Goal: Task Accomplishment & Management: Use online tool/utility

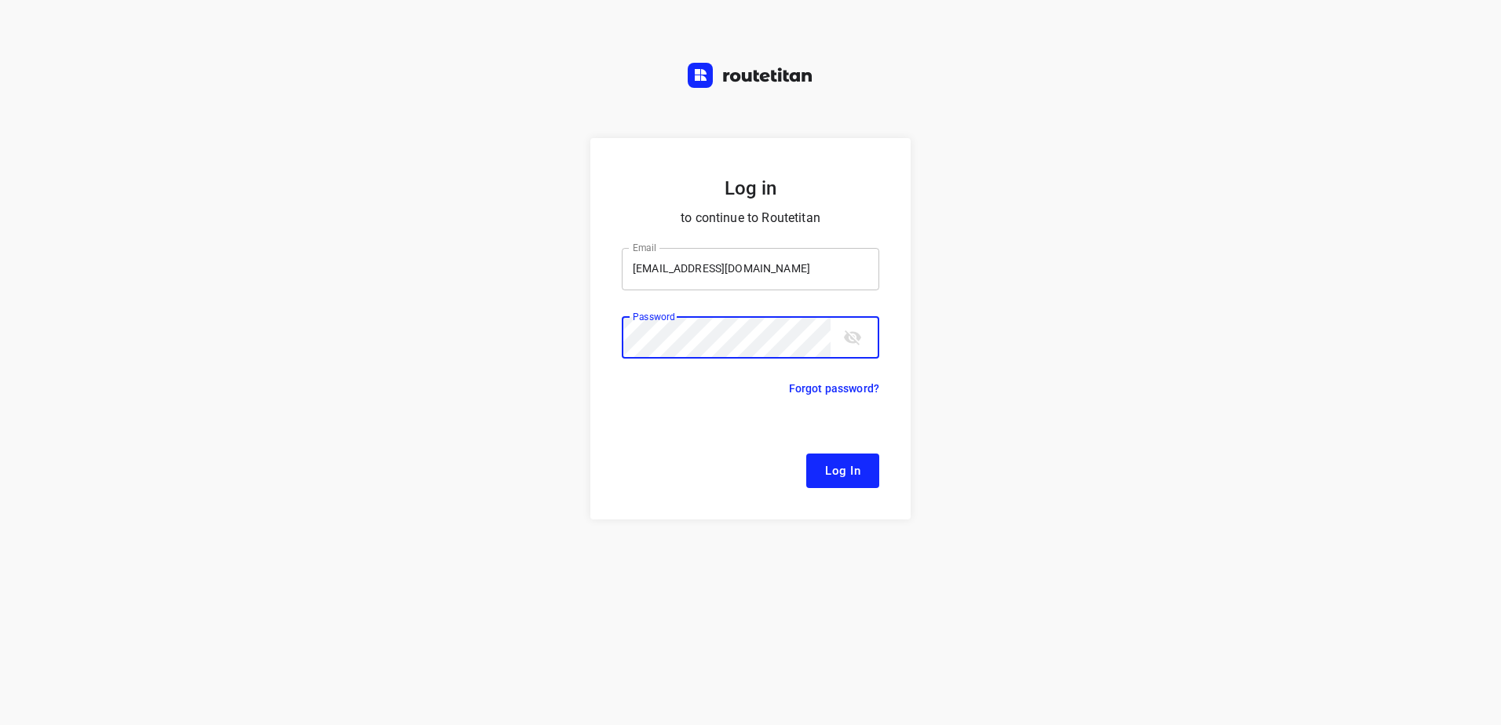
click at [806, 454] on button "Log In" at bounding box center [842, 471] width 73 height 35
click at [841, 469] on span "Log In" at bounding box center [842, 471] width 35 height 20
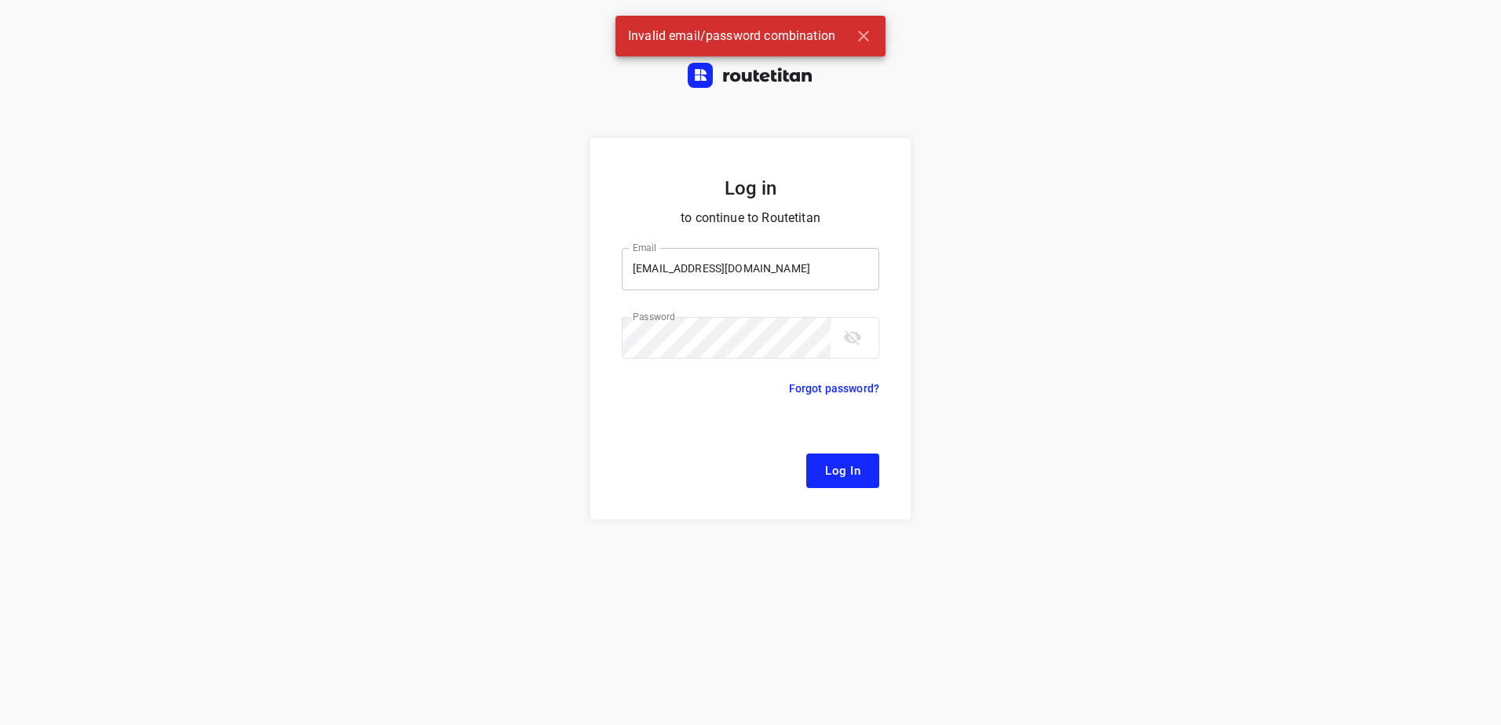
click at [772, 277] on input "remco@fruiopjewerk.nl" at bounding box center [751, 269] width 258 height 42
click at [692, 271] on input "remco@fruiopjewerk.nl" at bounding box center [751, 269] width 258 height 42
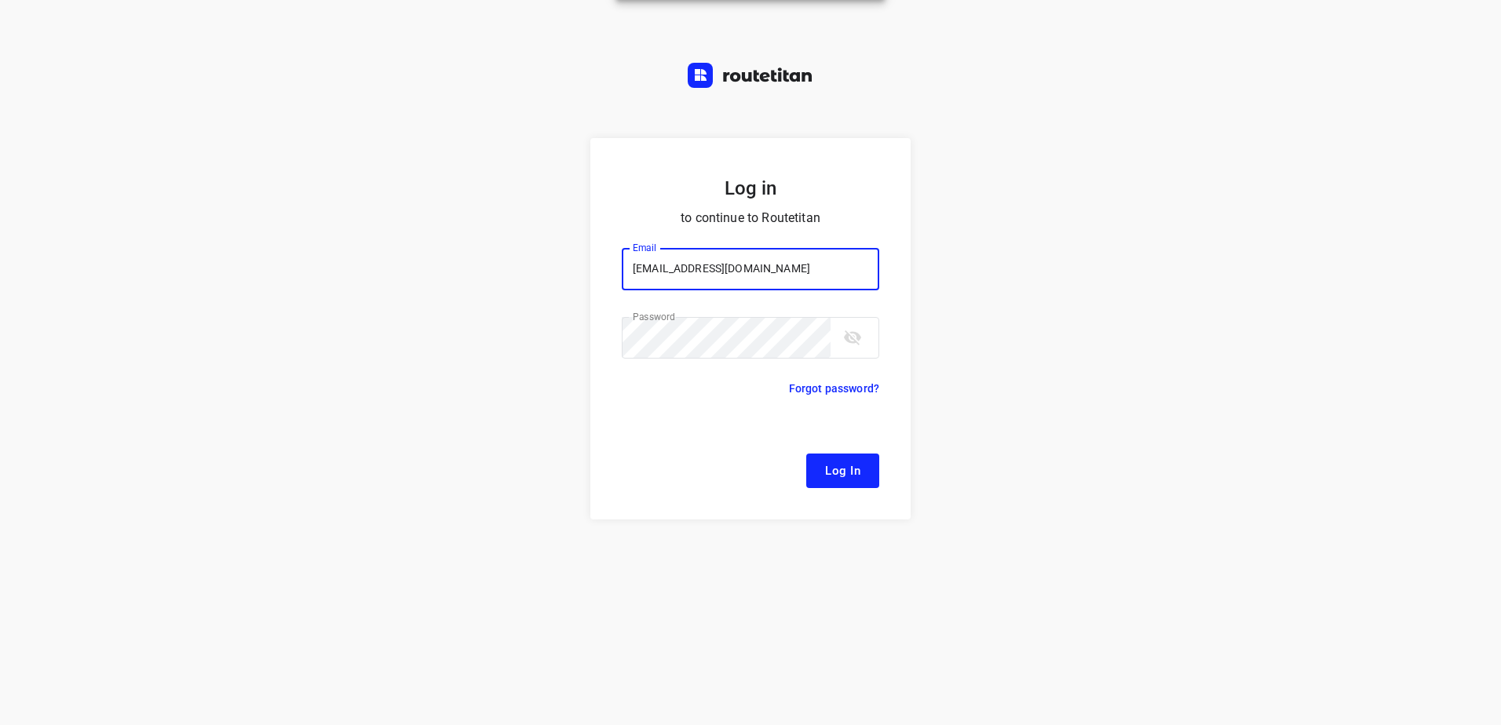
type input "remco@fruitopjewerk.nl"
click at [837, 462] on span "Log In" at bounding box center [842, 471] width 35 height 20
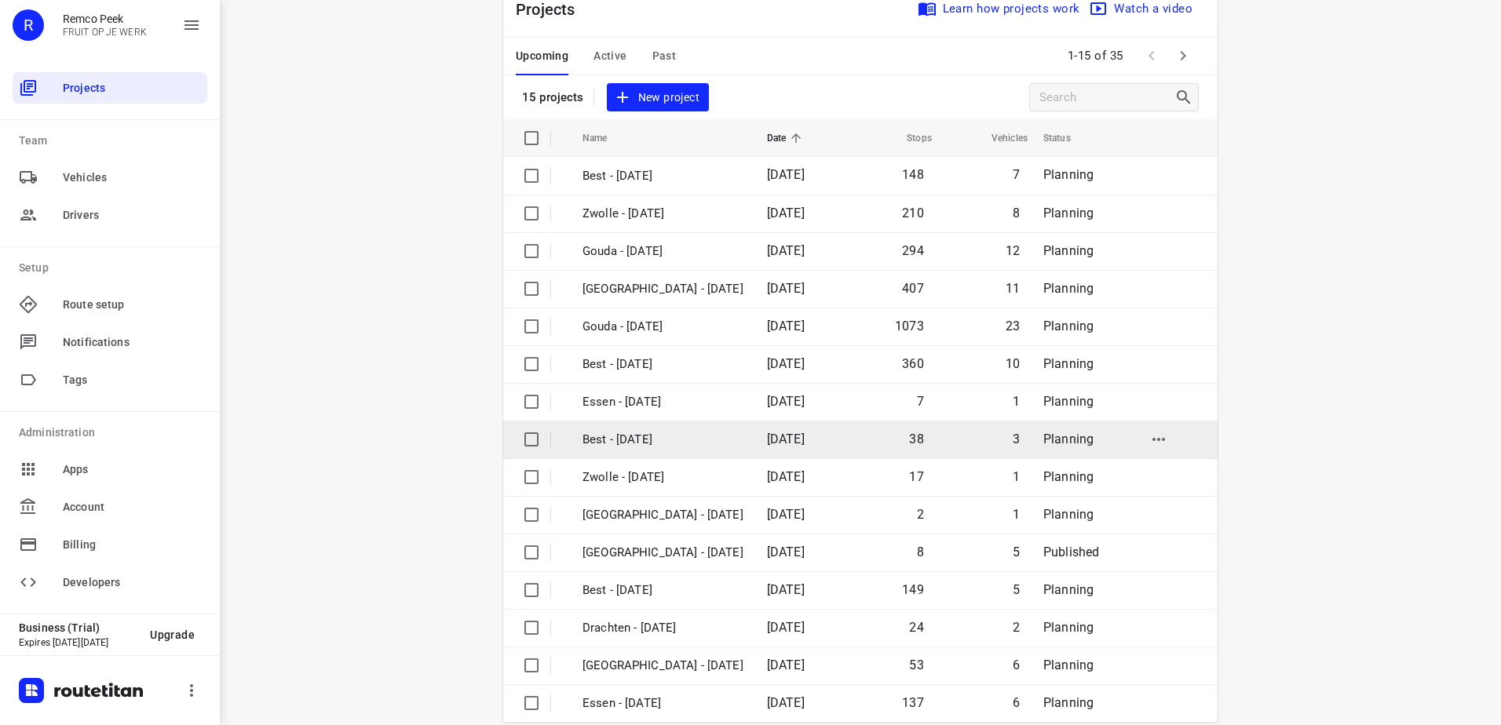
scroll to position [68, 0]
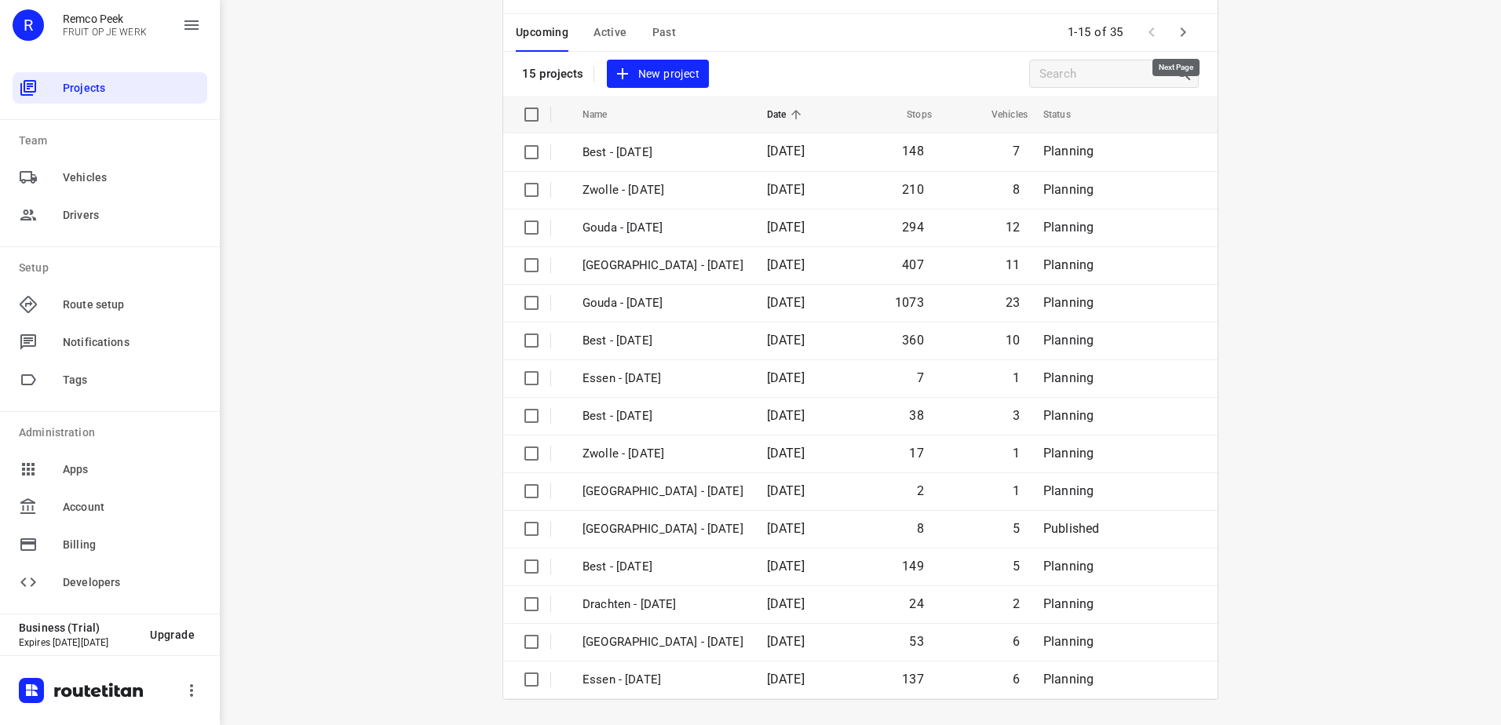
click at [1174, 30] on icon "button" at bounding box center [1183, 32] width 19 height 19
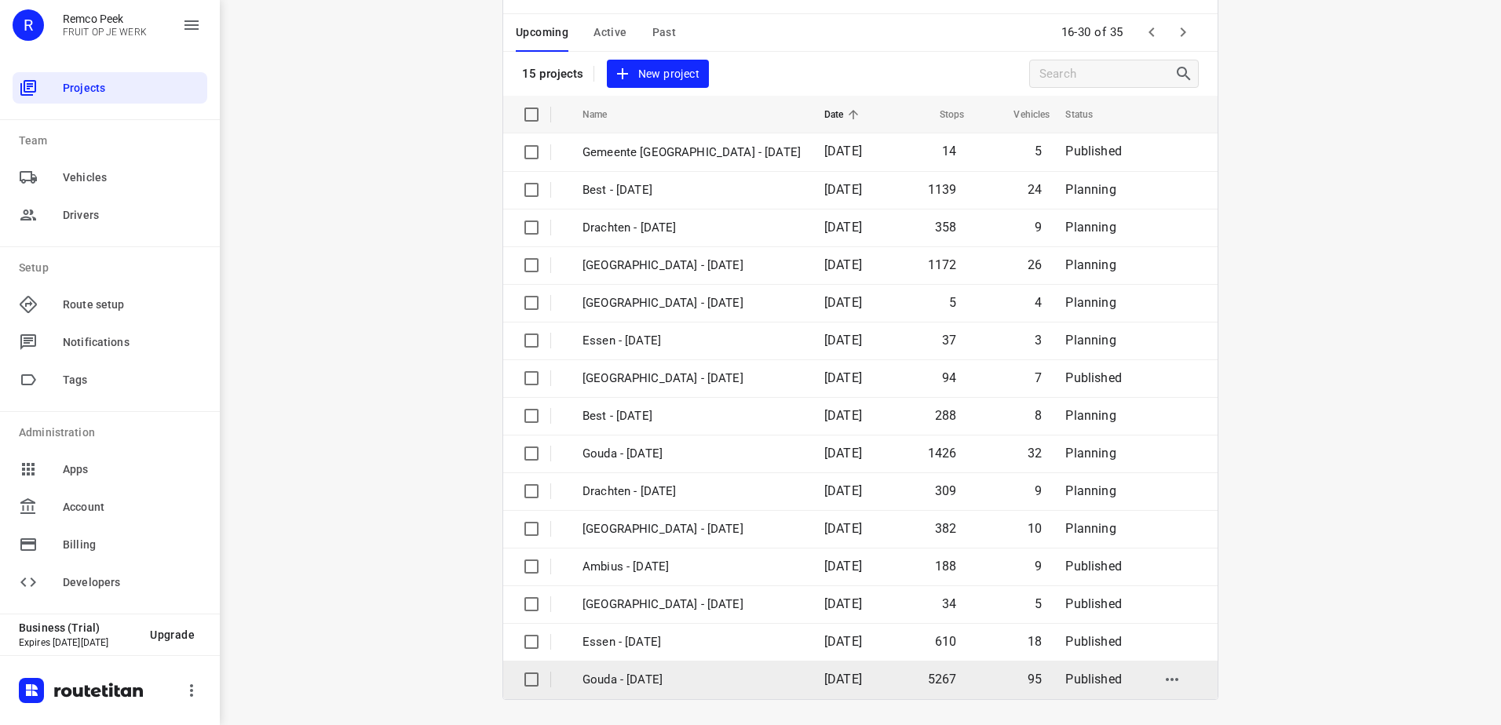
click at [736, 691] on td "Gouda - [DATE]" at bounding box center [689, 680] width 245 height 38
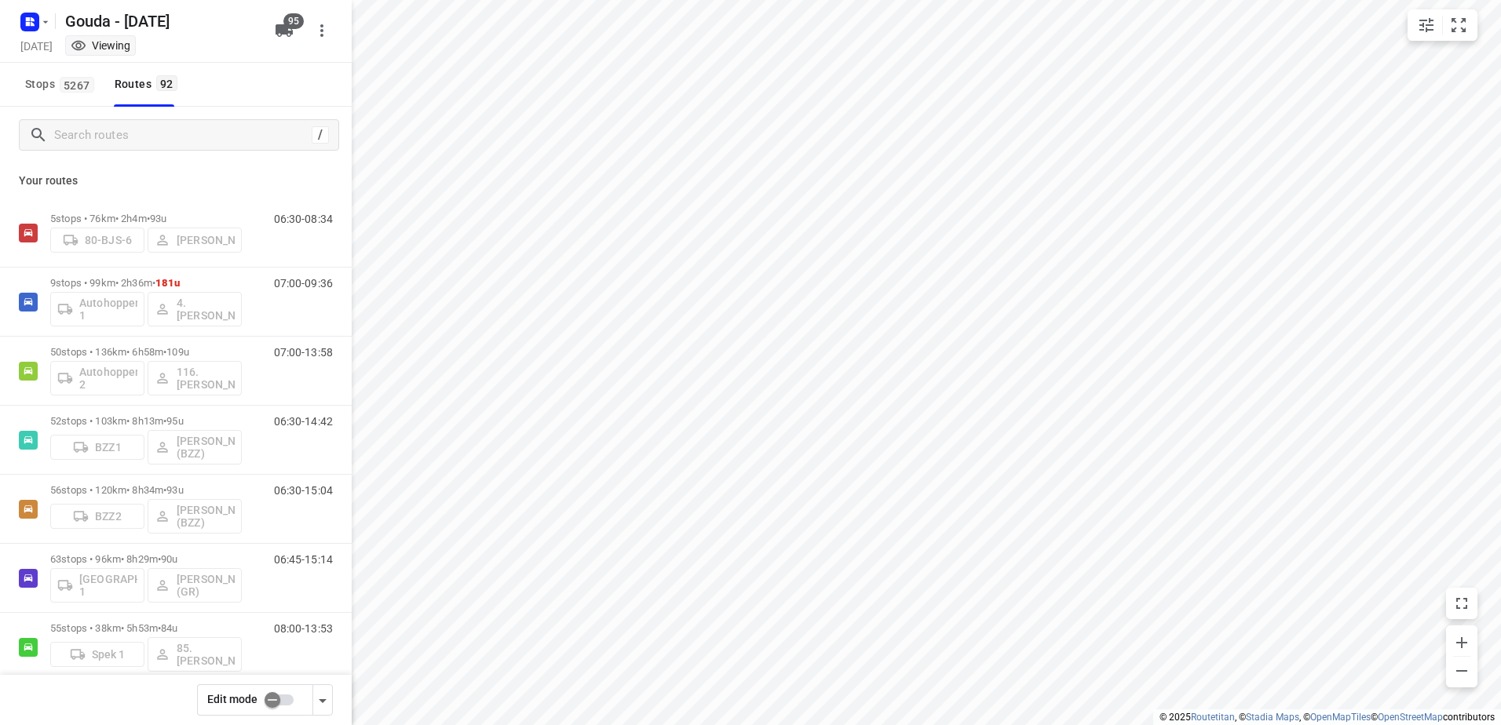
checkbox input "true"
click at [285, 127] on input "Search routes" at bounding box center [196, 135] width 283 height 24
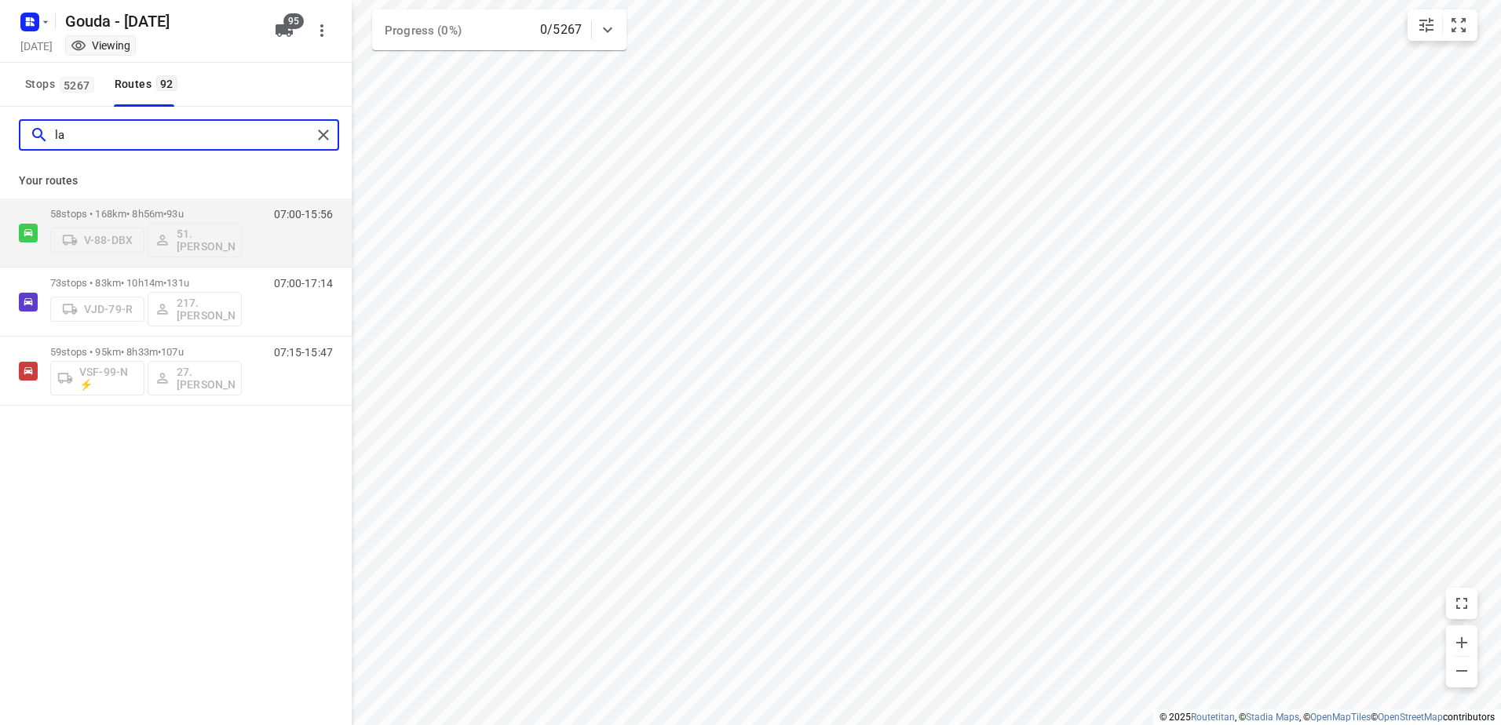
type input "l"
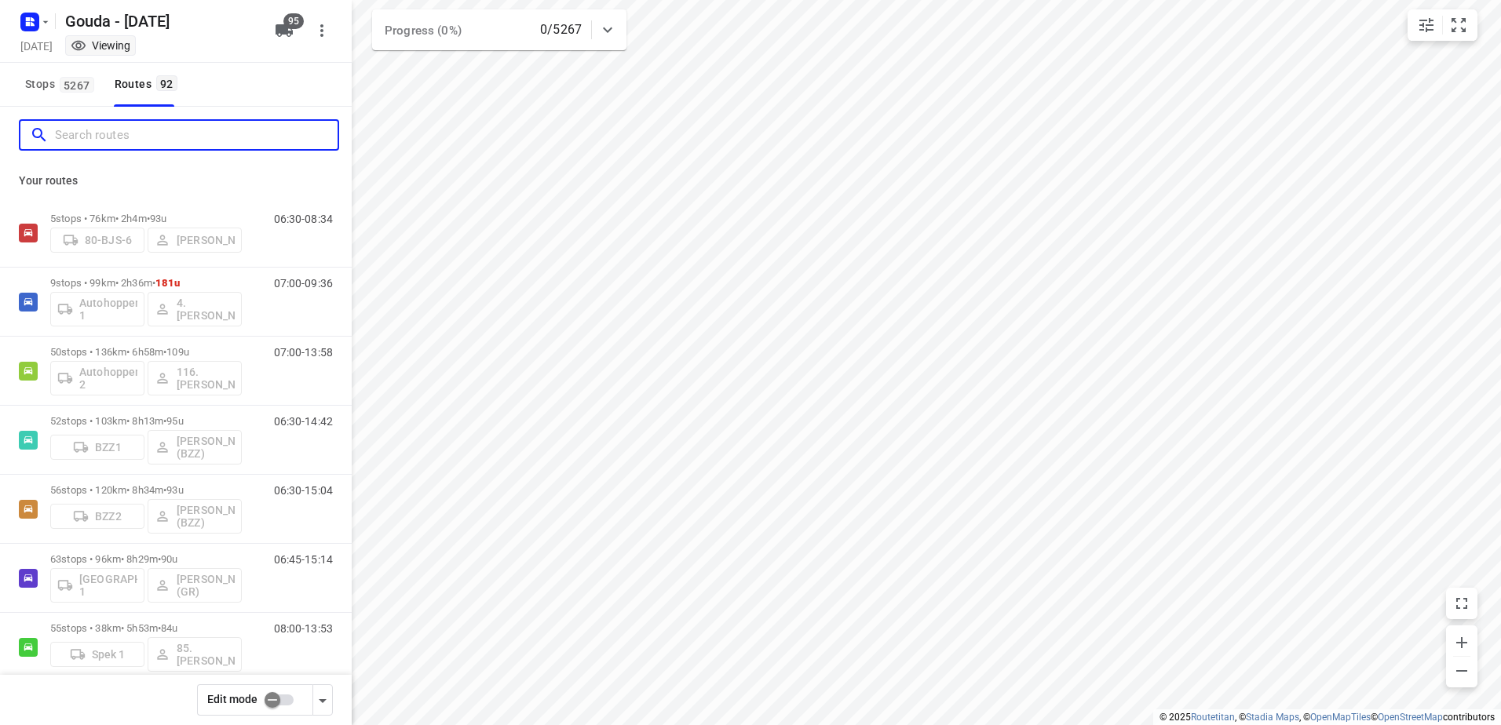
click at [197, 138] on input "Search routes" at bounding box center [196, 135] width 283 height 24
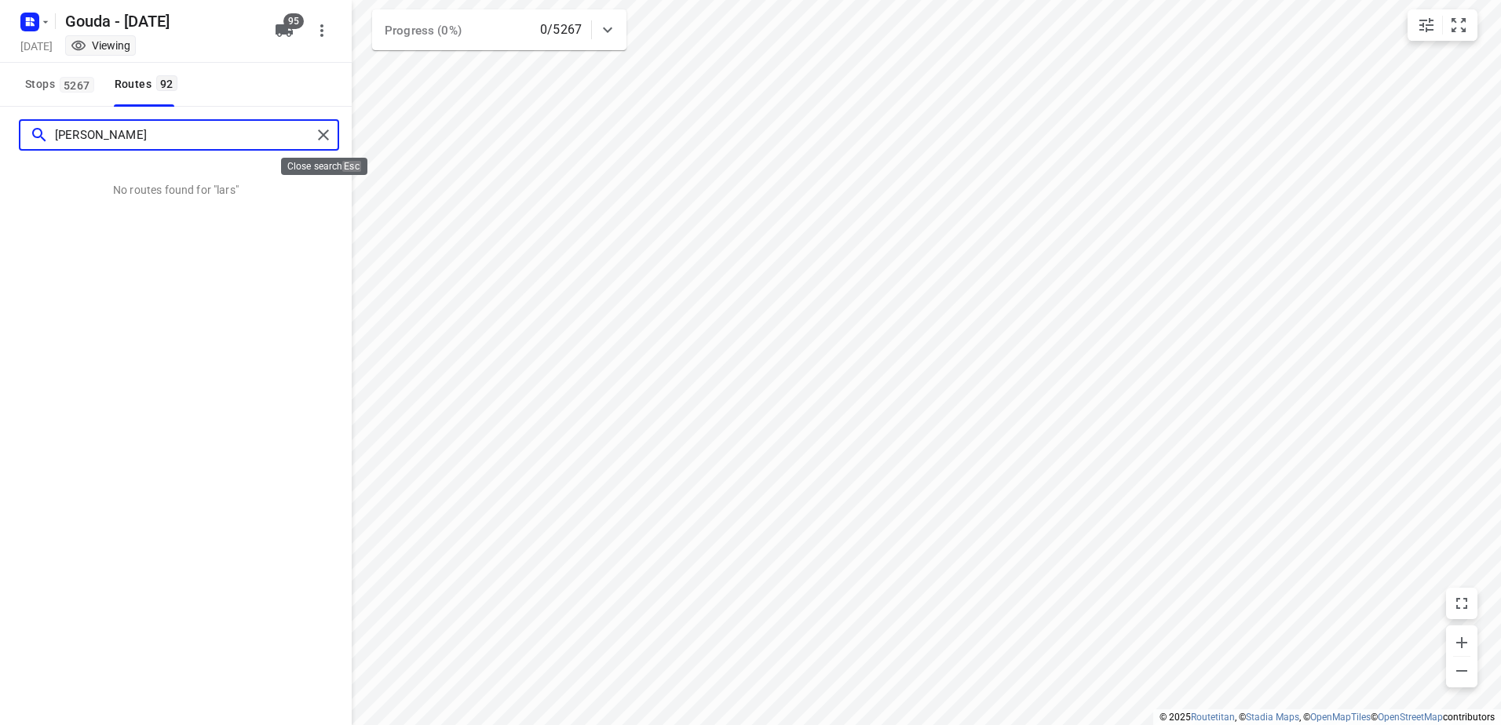
type input "lars"
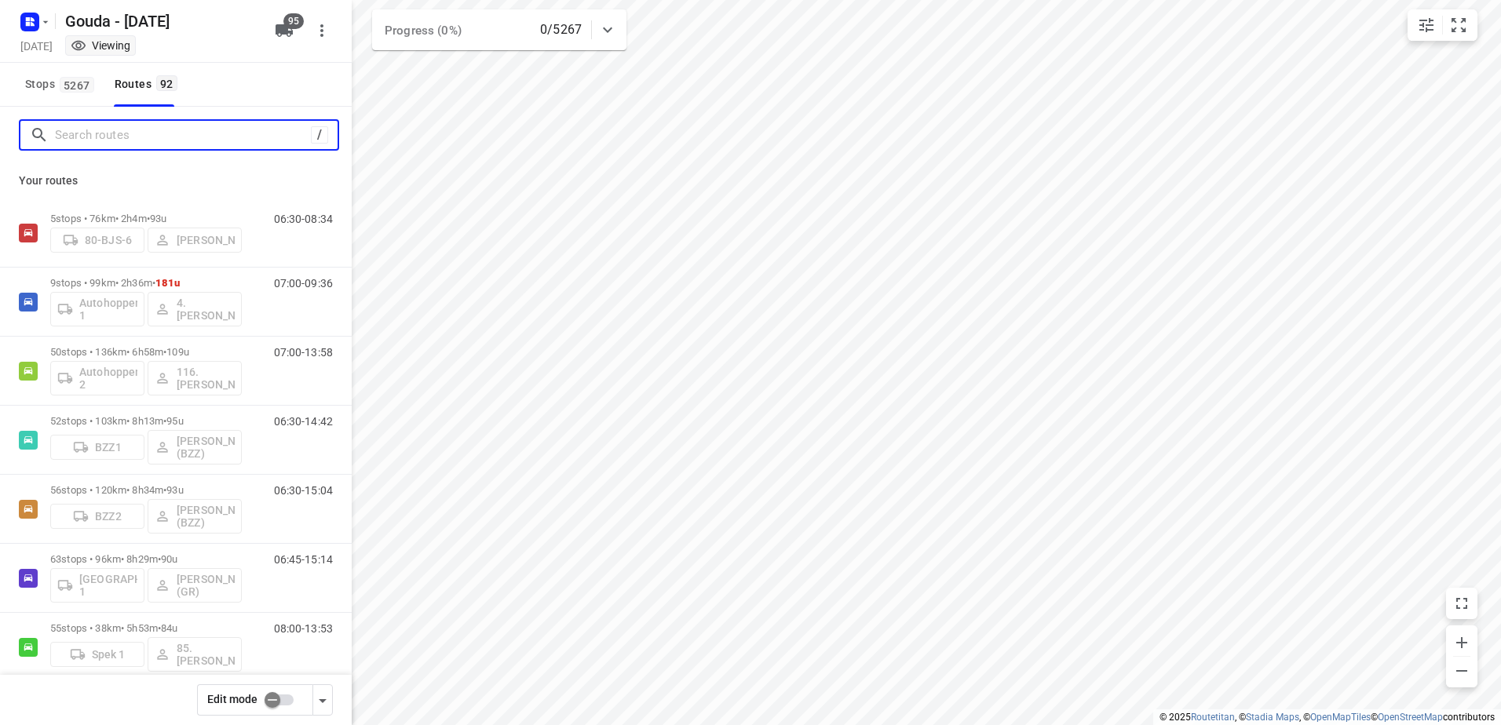
click at [136, 137] on input "Search routes" at bounding box center [183, 135] width 256 height 24
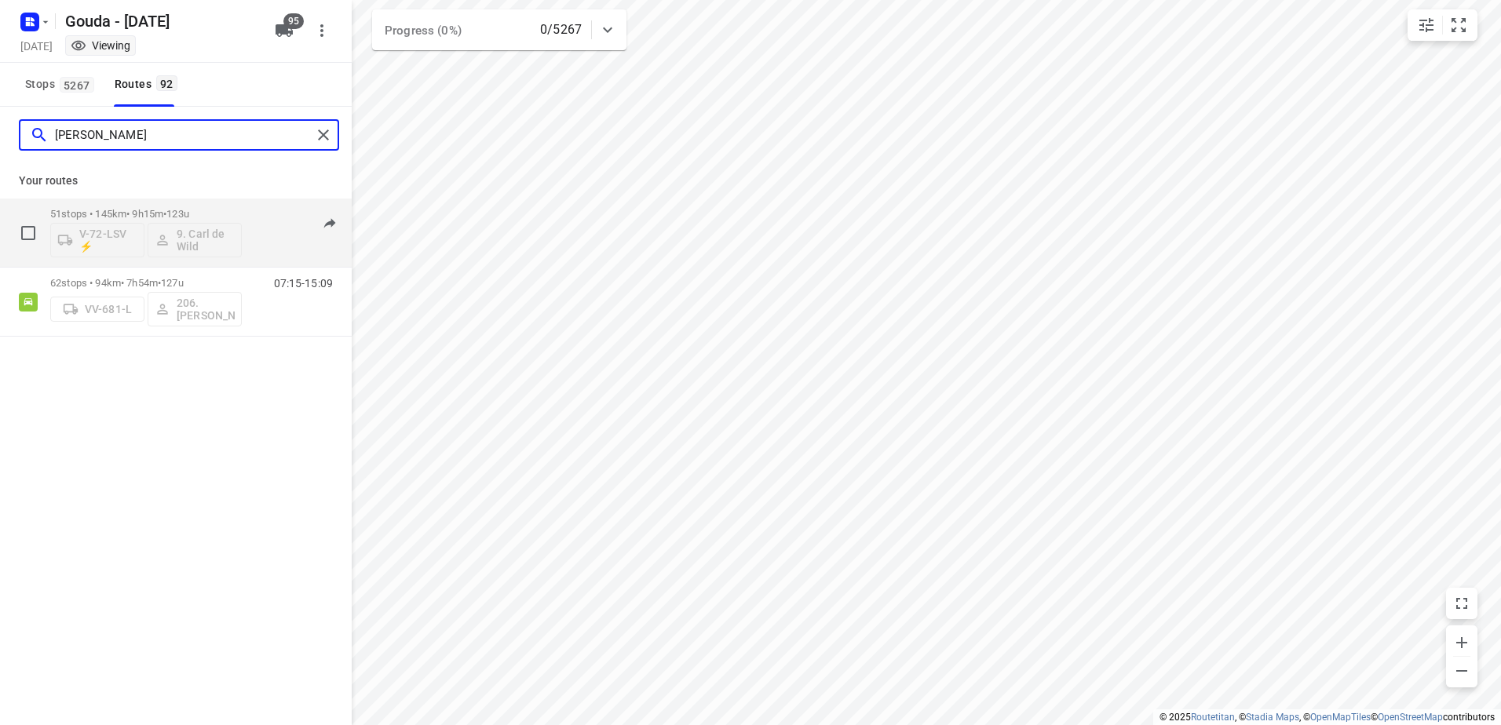
type input "carl"
click at [155, 209] on p "51 stops • 145km • 9h15m • 123u" at bounding box center [146, 214] width 192 height 12
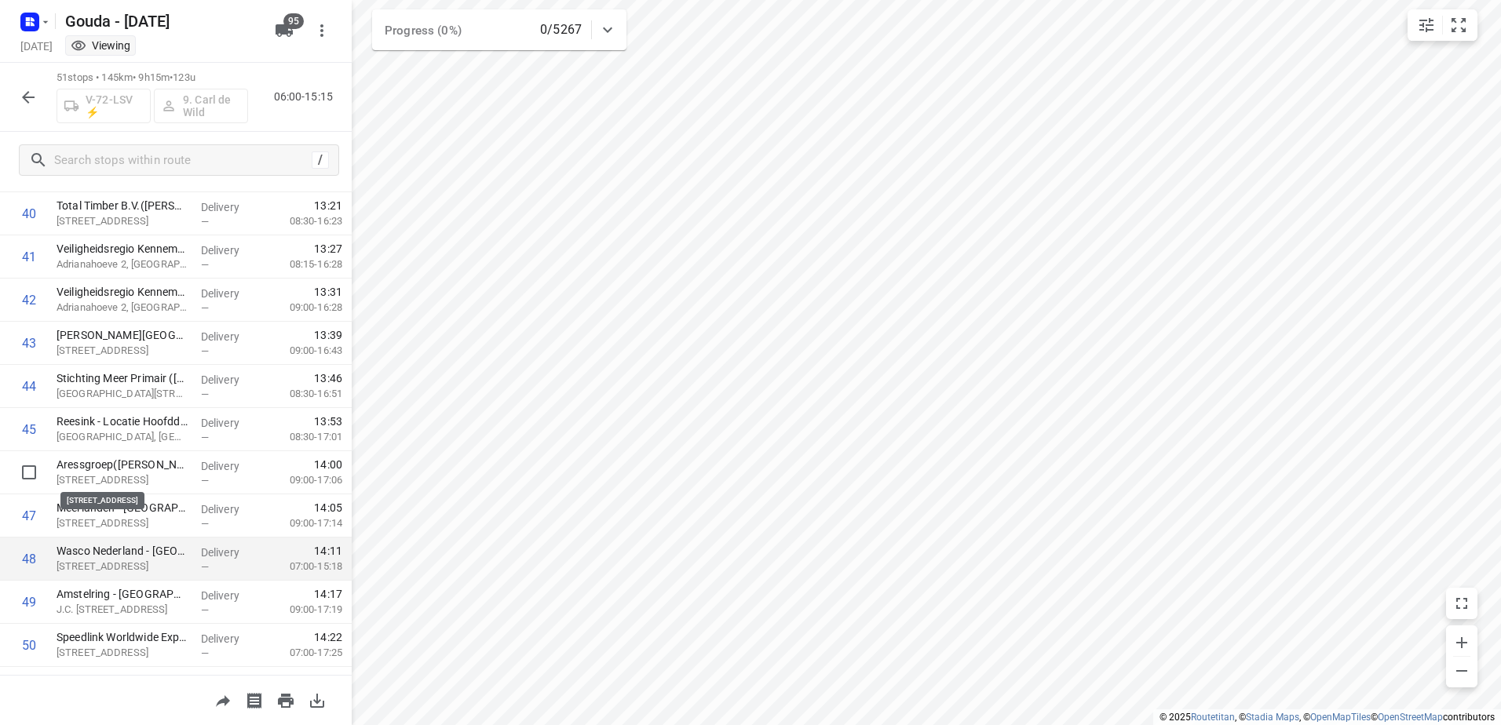
scroll to position [1837, 0]
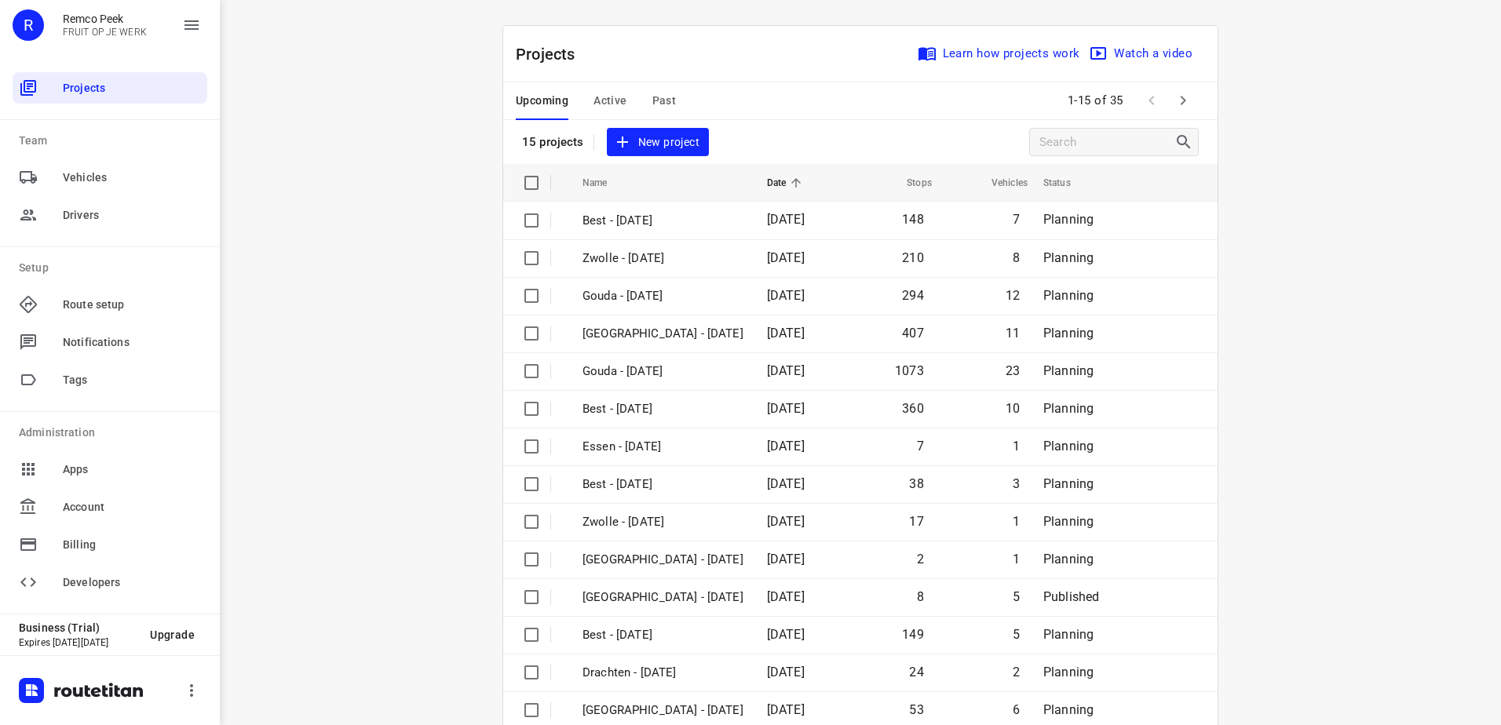
click at [656, 106] on span "Past" at bounding box center [664, 101] width 24 height 20
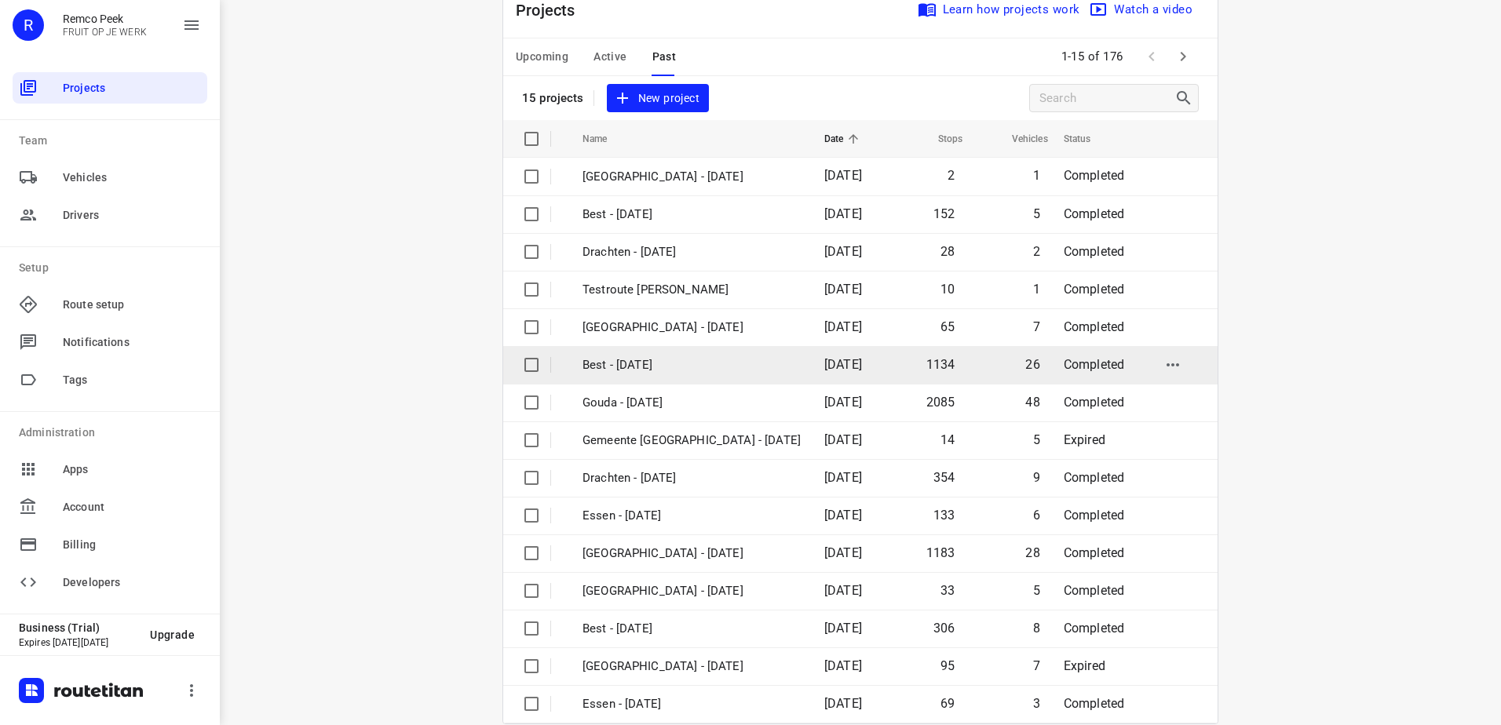
scroll to position [68, 0]
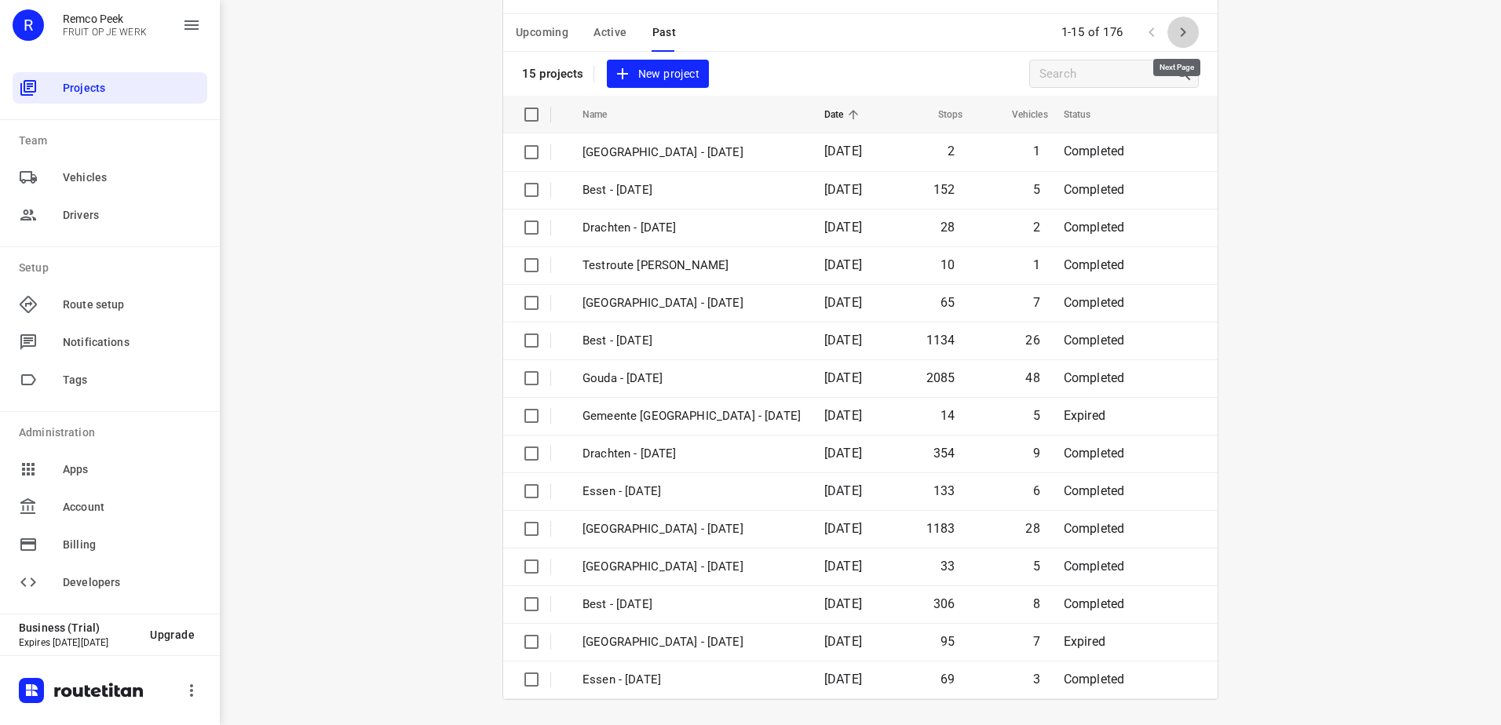
click at [1181, 31] on icon "button" at bounding box center [1183, 32] width 19 height 19
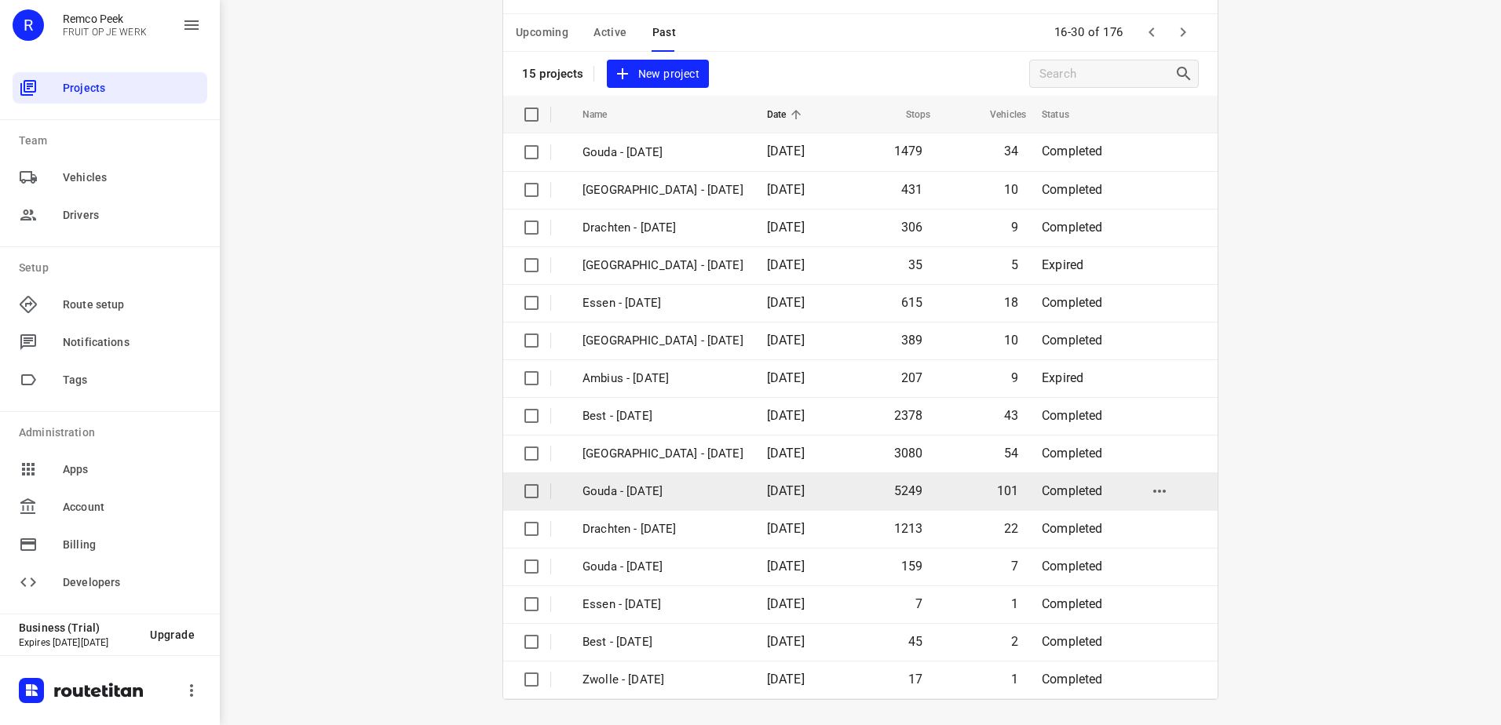
click at [734, 482] on td "Gouda - [DATE]" at bounding box center [661, 492] width 188 height 38
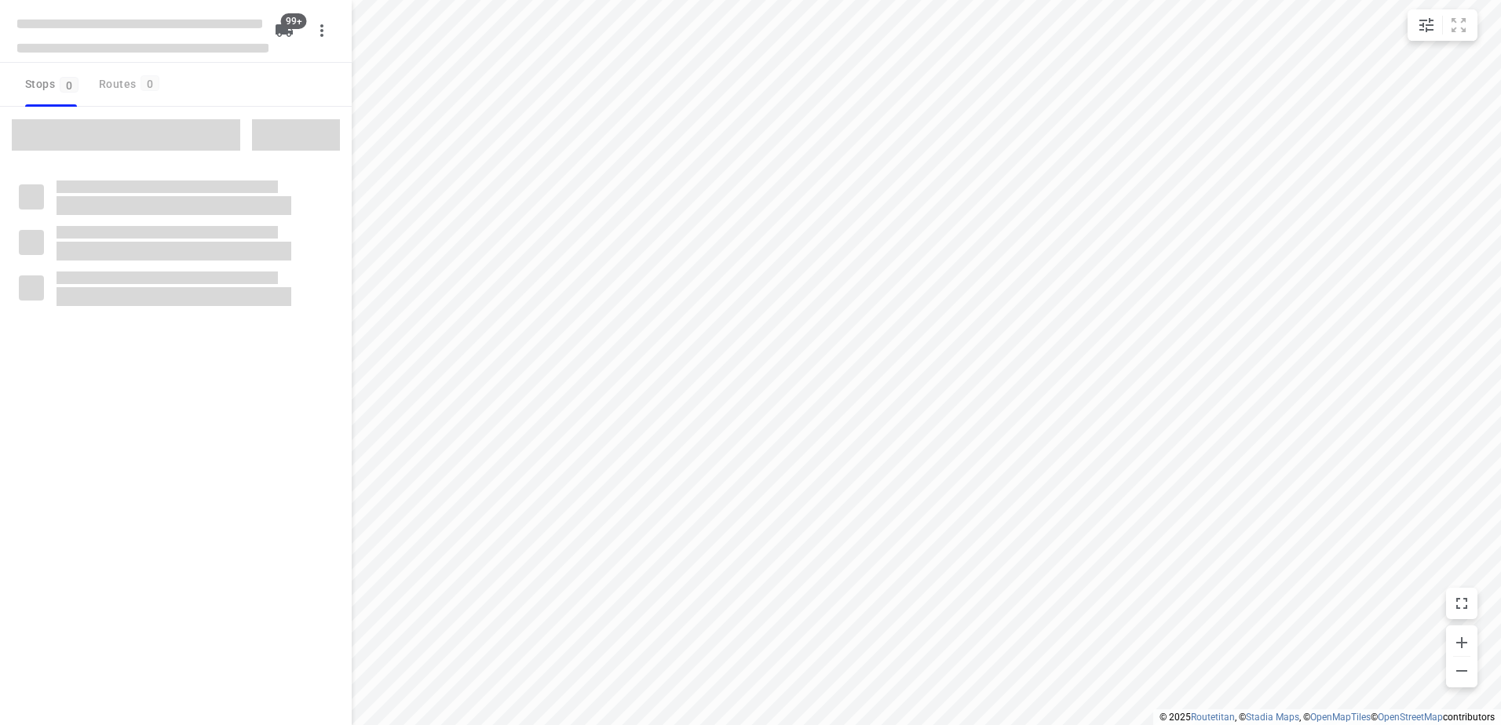
checkbox input "true"
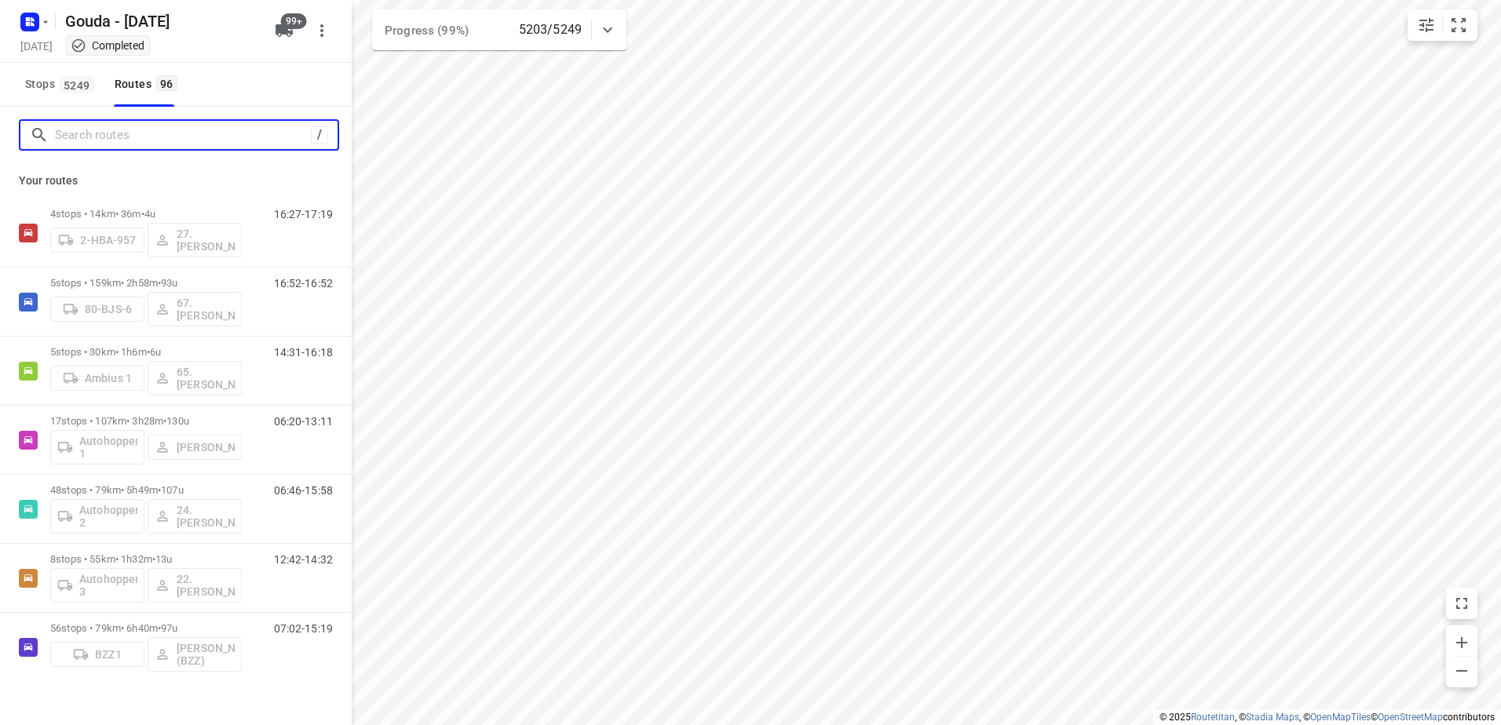
drag, startPoint x: 204, startPoint y: 142, endPoint x: 211, endPoint y: 152, distance: 12.4
click at [202, 143] on input "Search routes" at bounding box center [183, 135] width 256 height 24
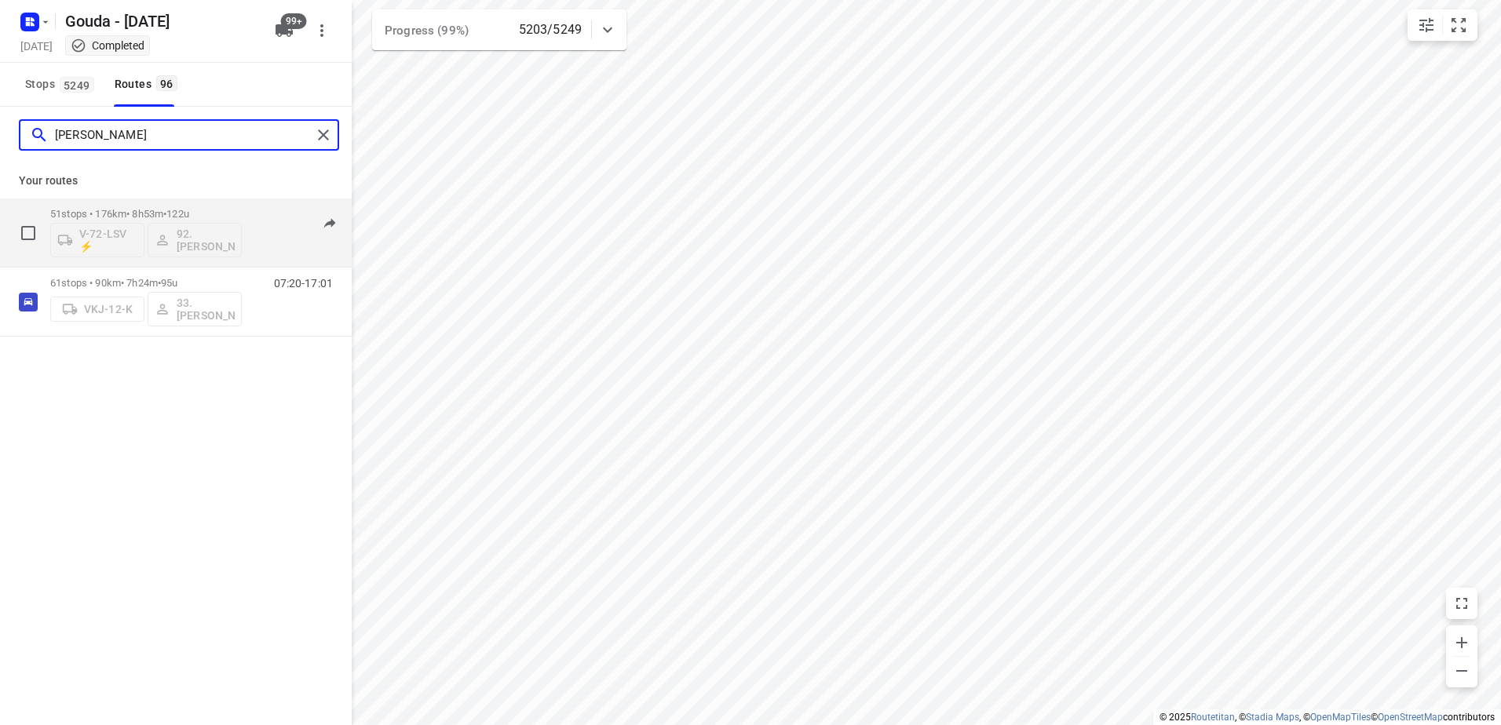
type input "lars"
click at [189, 217] on span "122u" at bounding box center [177, 214] width 23 height 12
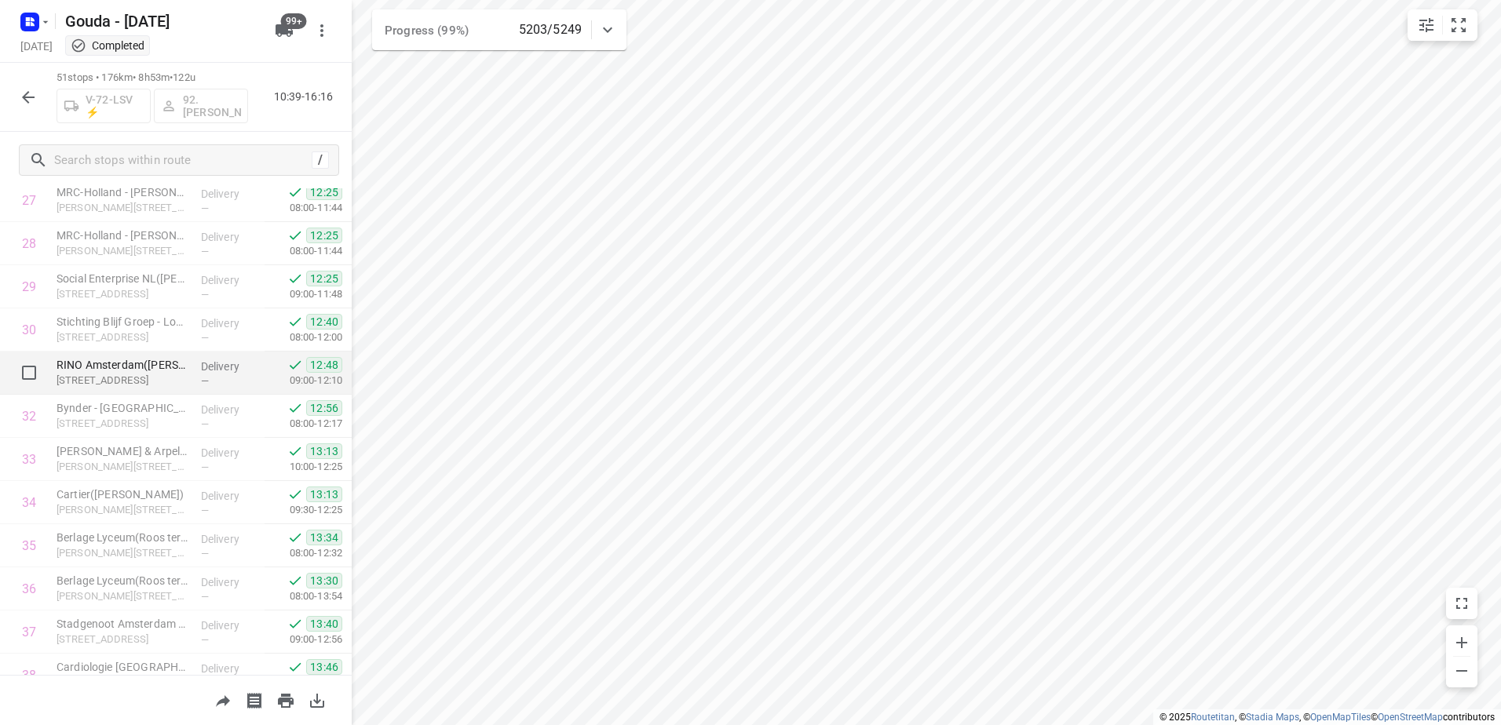
scroll to position [1209, 0]
click at [25, 100] on icon "button" at bounding box center [28, 97] width 19 height 19
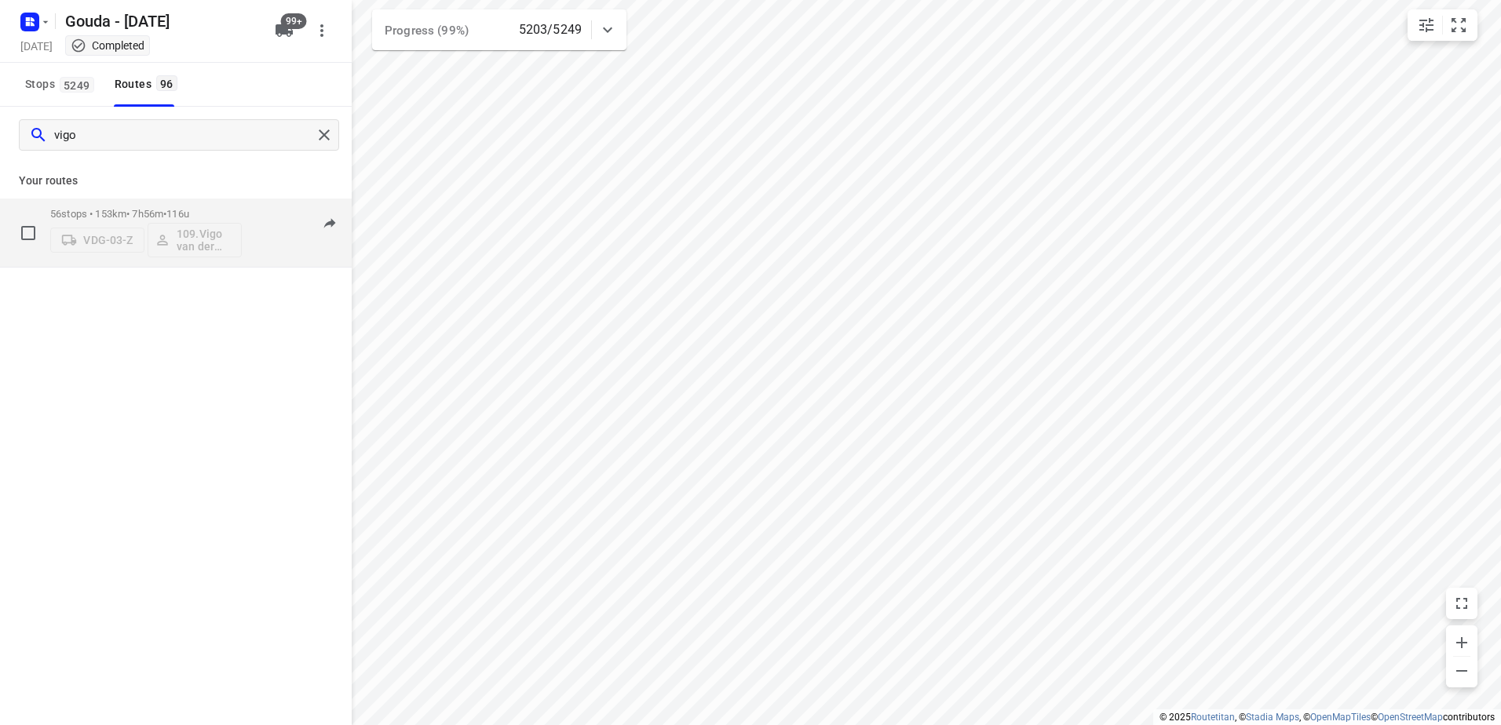
type input "vigo"
click at [109, 219] on p "56 stops • 153km • 7h56m • 116u" at bounding box center [146, 214] width 192 height 12
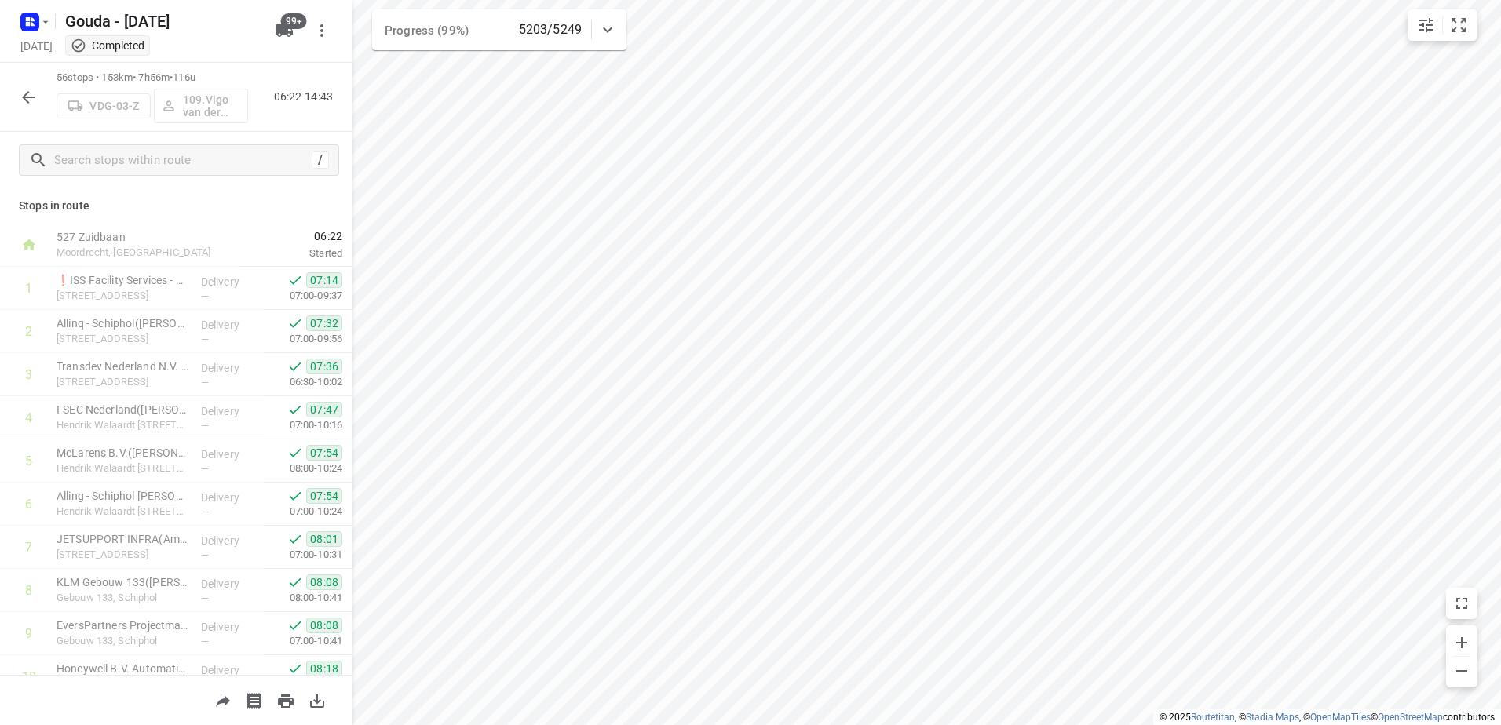
click at [40, 100] on button "button" at bounding box center [28, 97] width 31 height 31
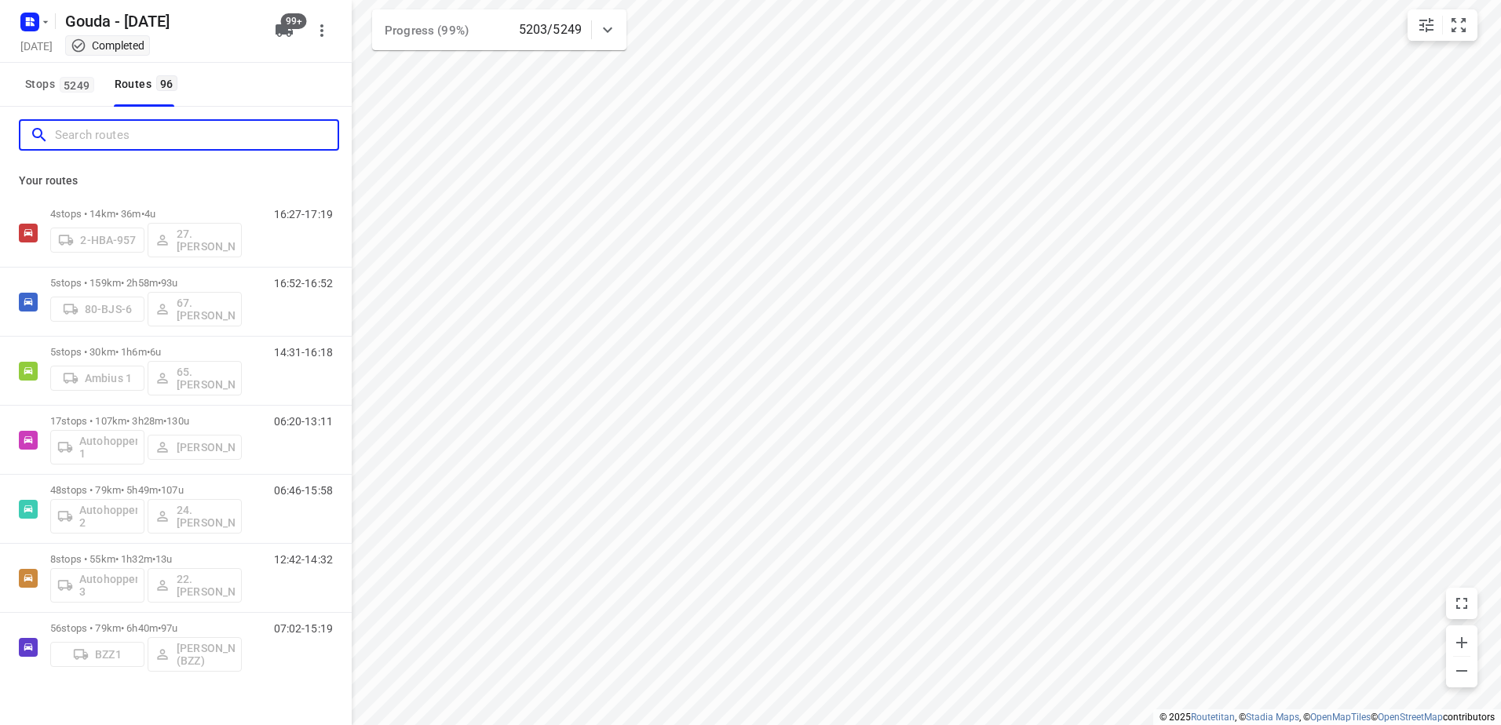
click at [141, 125] on input "Search routes" at bounding box center [196, 135] width 283 height 24
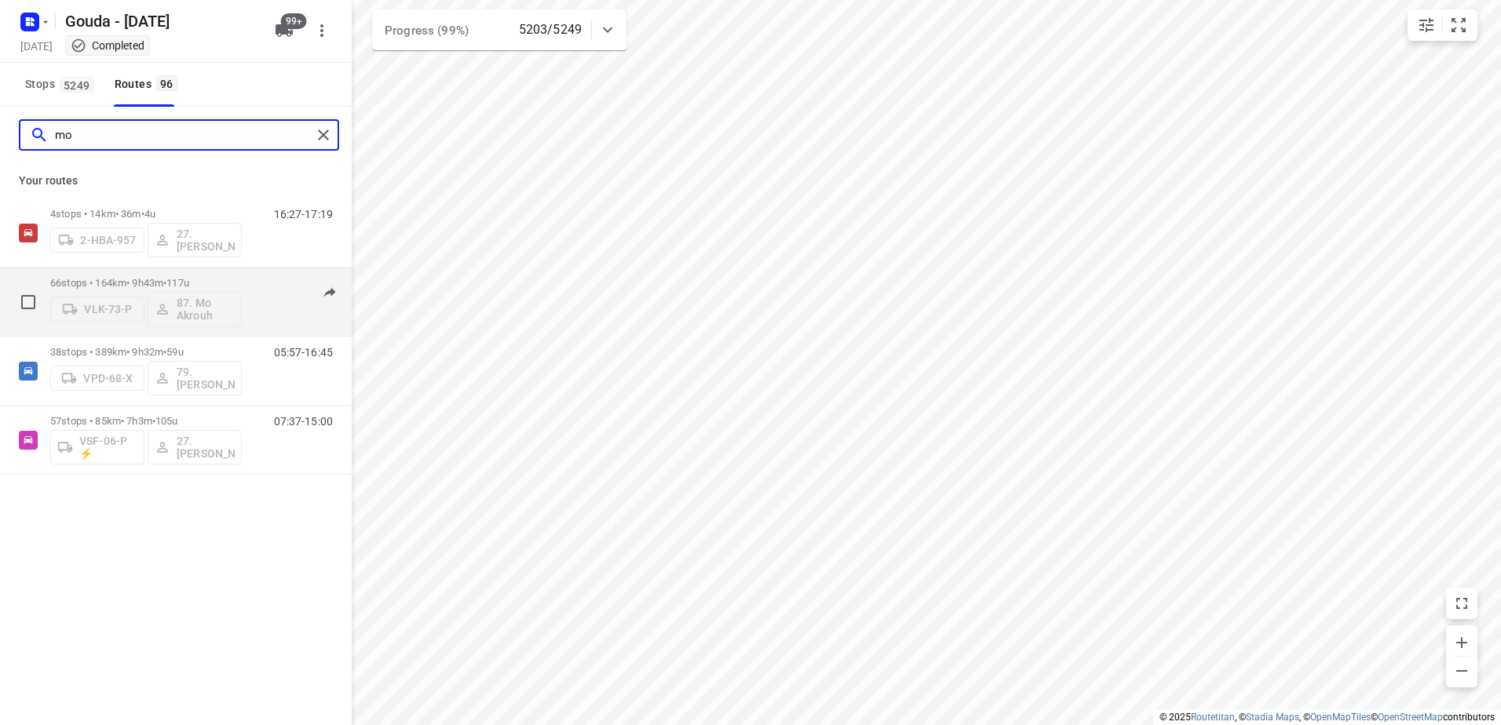
type input "mo"
click at [224, 284] on p "66 stops • 164km • 9h43m • 117u" at bounding box center [146, 283] width 192 height 12
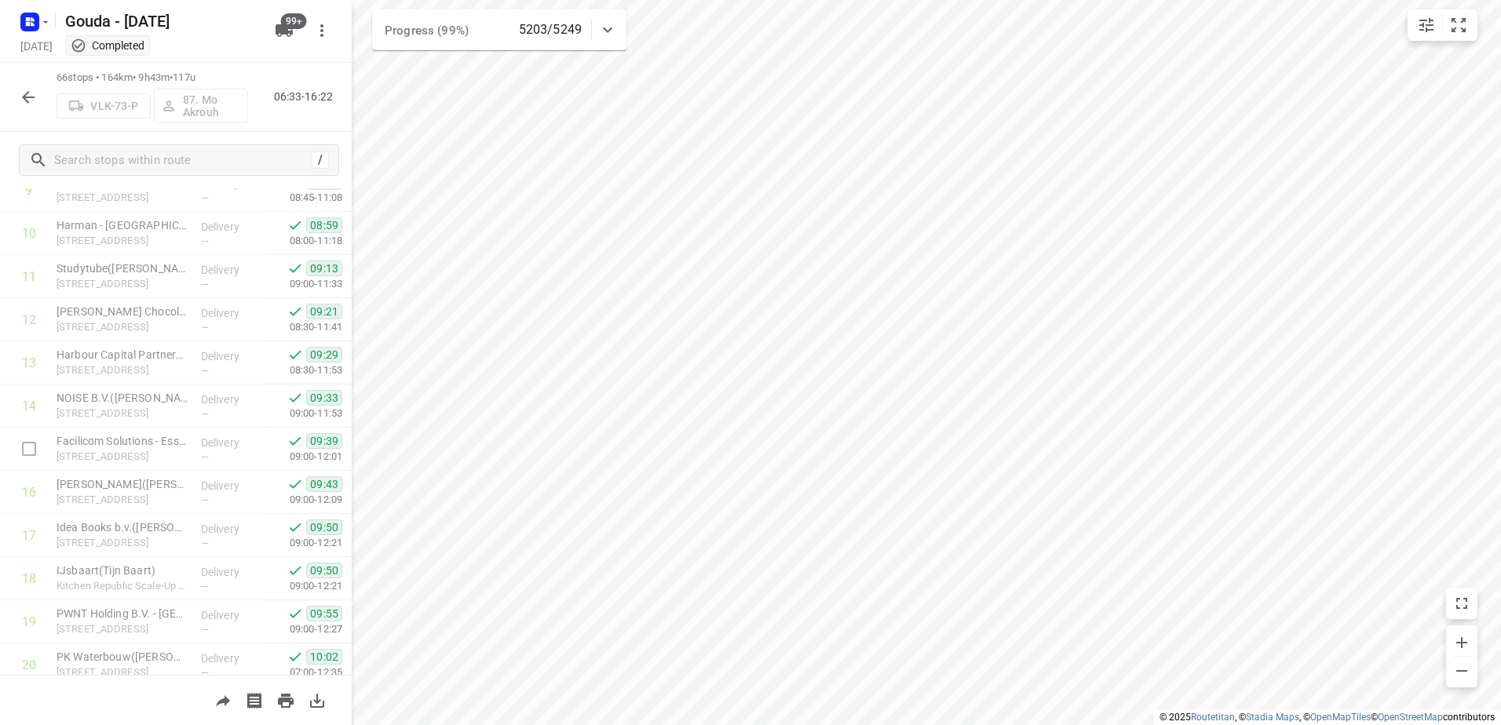
scroll to position [0, 0]
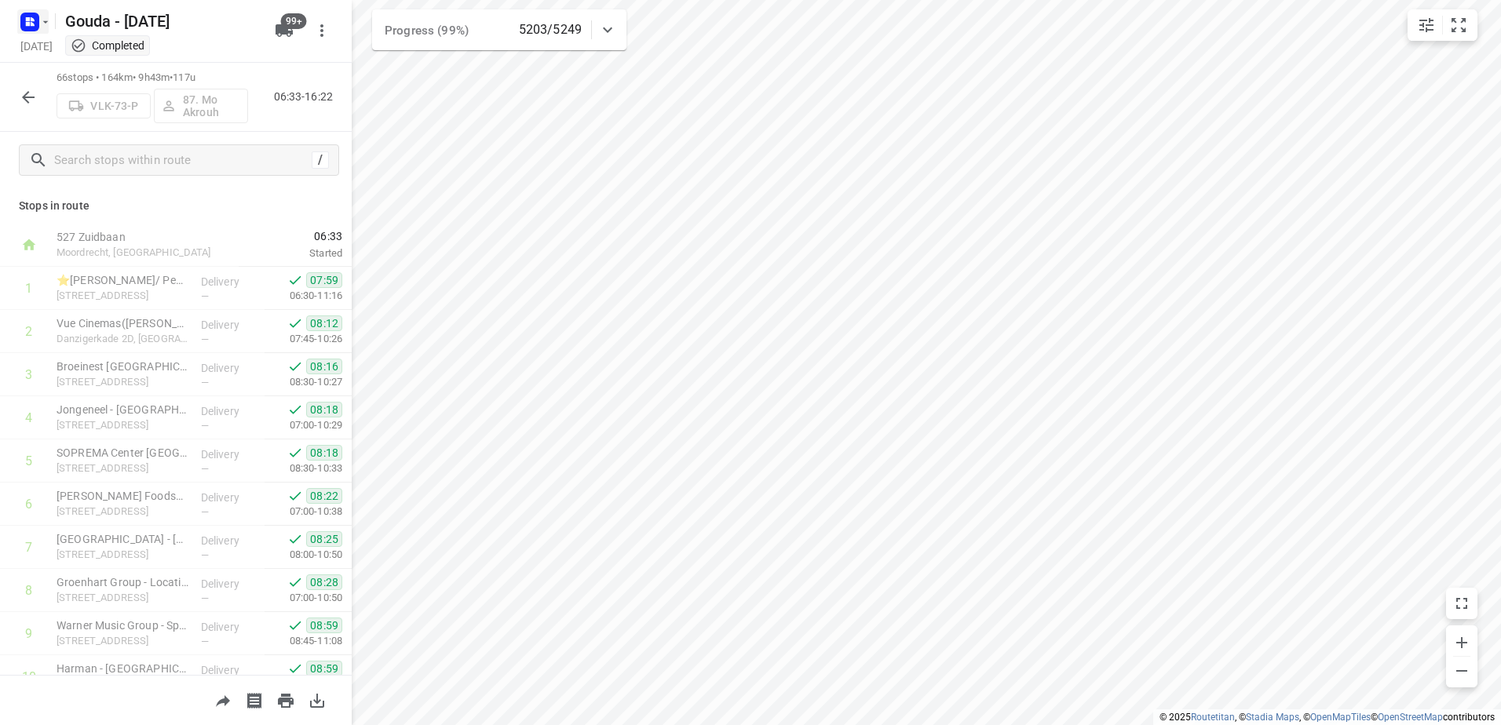
click at [29, 29] on rect "button" at bounding box center [29, 22] width 19 height 19
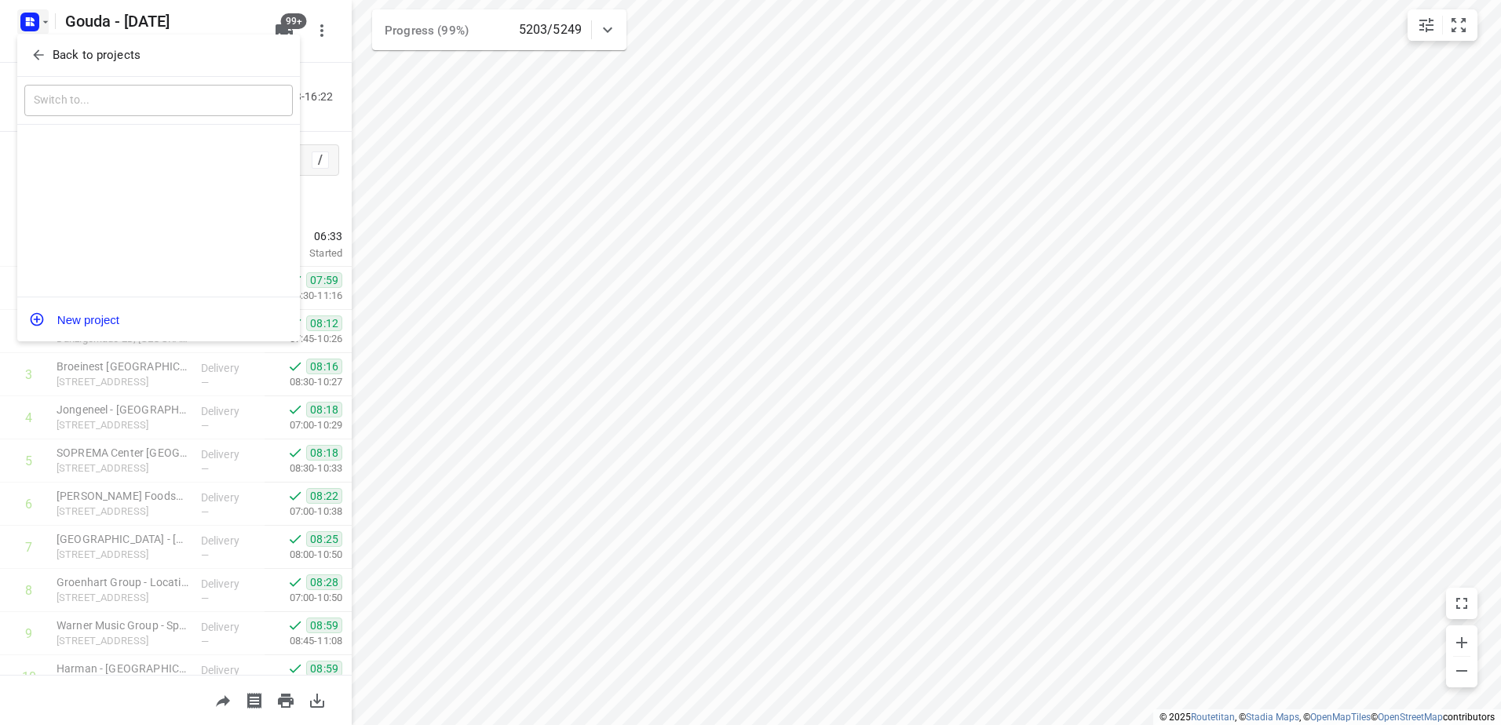
click at [37, 57] on icon "button" at bounding box center [39, 55] width 16 height 16
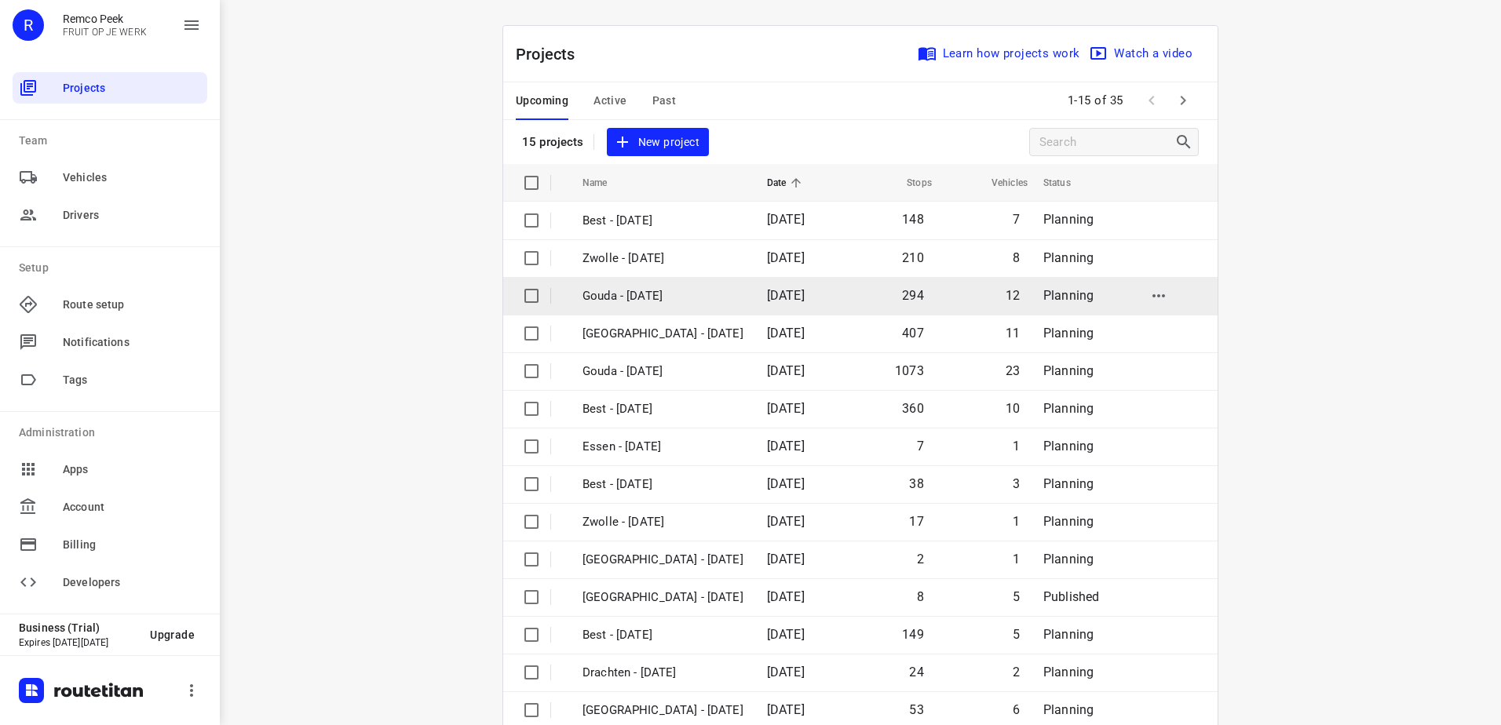
click at [645, 303] on p "Gouda - Friday" at bounding box center [663, 296] width 161 height 18
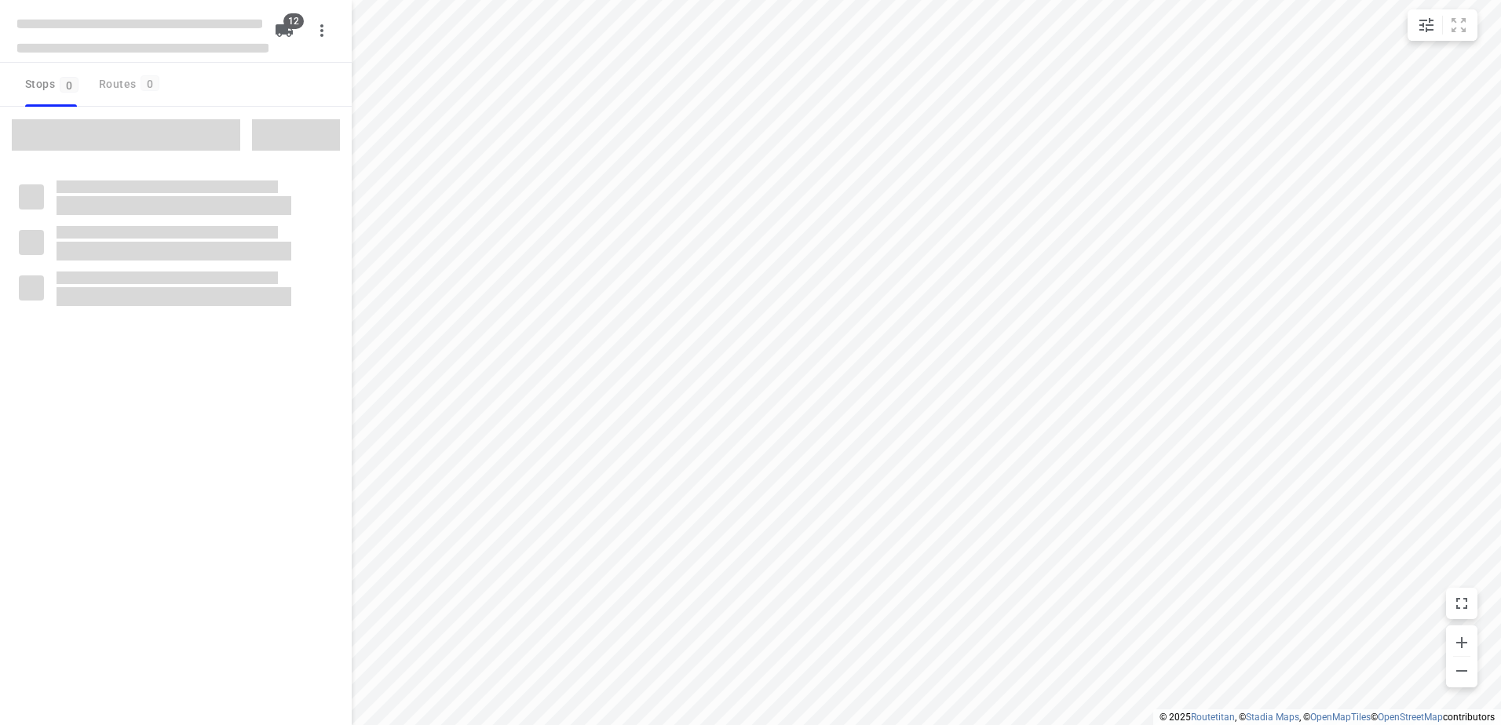
checkbox input "true"
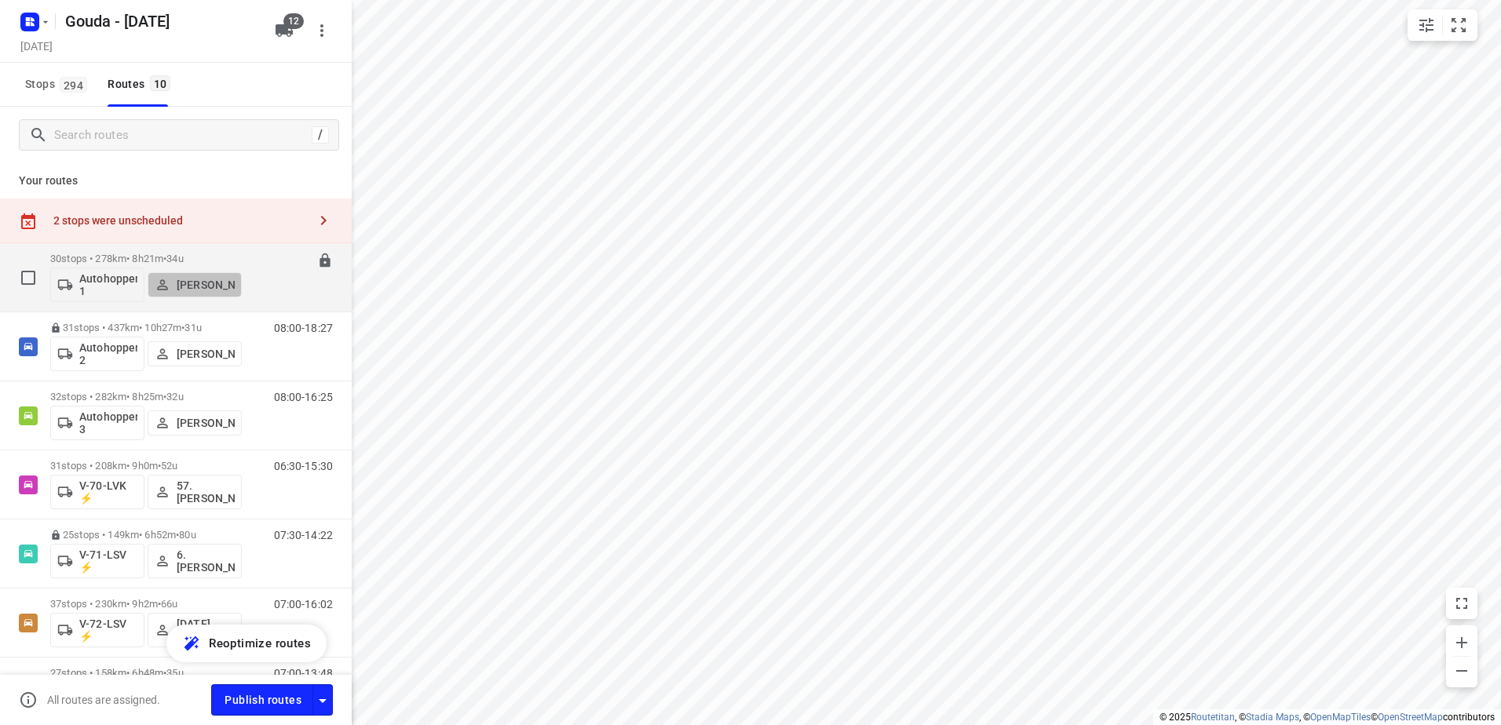
click at [190, 276] on button "Tim Reuten" at bounding box center [195, 284] width 94 height 25
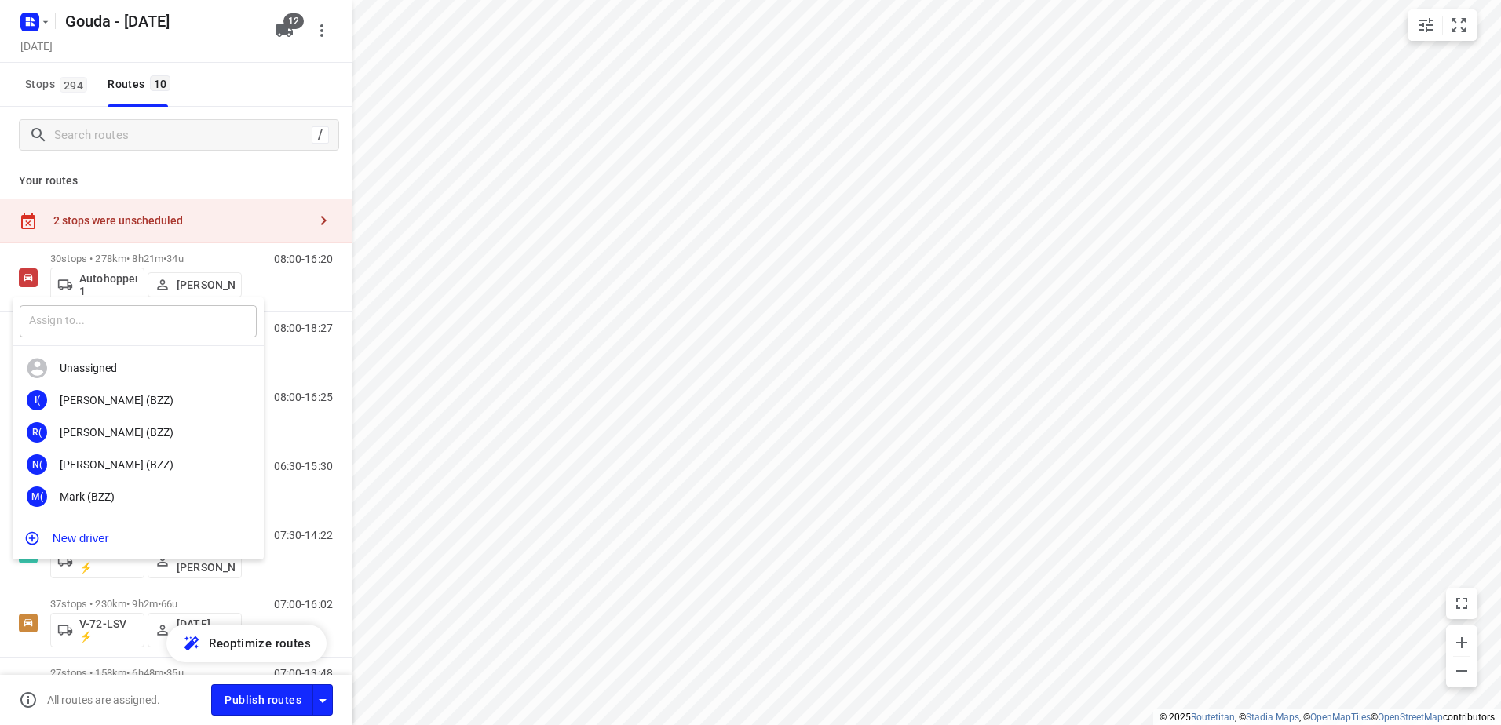
click at [80, 315] on input "text" at bounding box center [138, 321] width 237 height 32
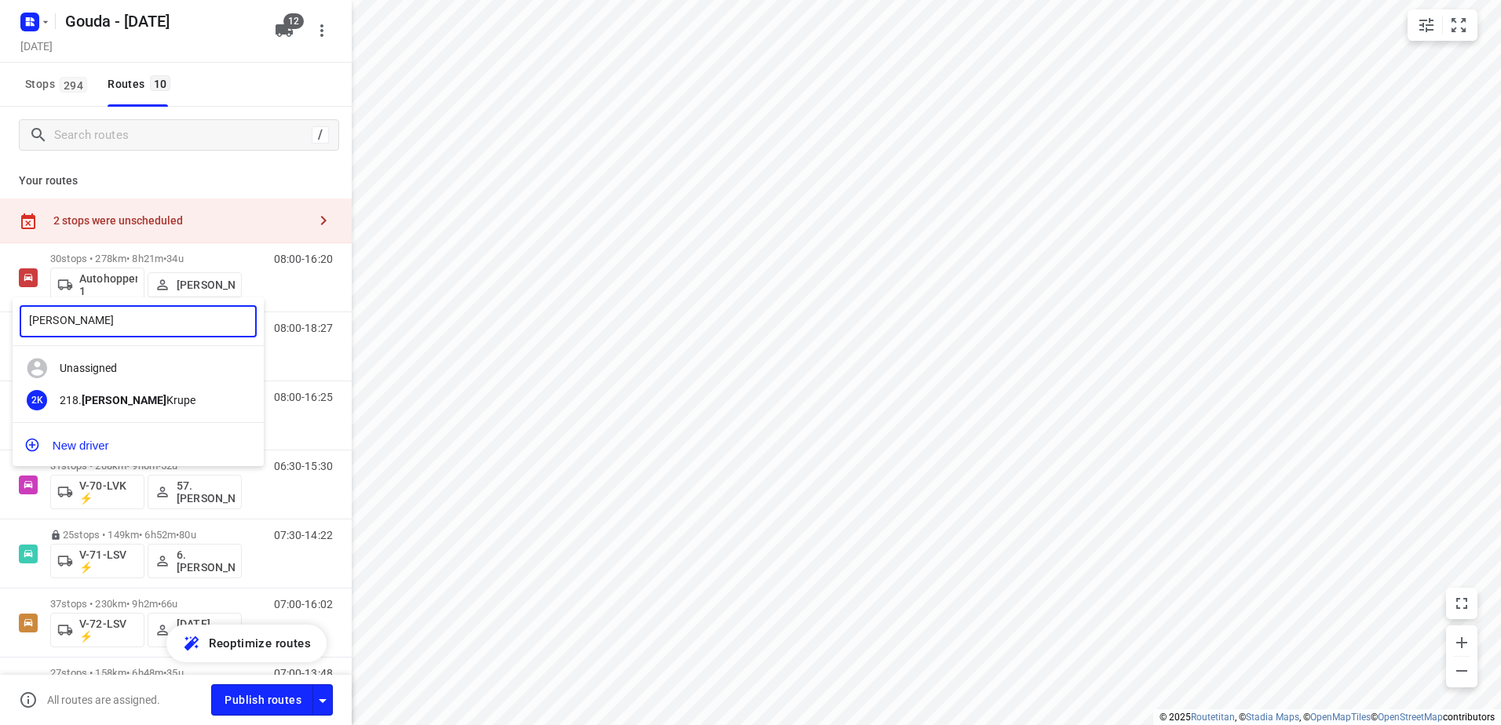
drag, startPoint x: 58, startPoint y: 317, endPoint x: 39, endPoint y: 316, distance: 18.9
click at [39, 316] on input "barry" at bounding box center [138, 321] width 237 height 32
type input "brrya"
click at [55, 320] on input "brrya" at bounding box center [138, 321] width 237 height 32
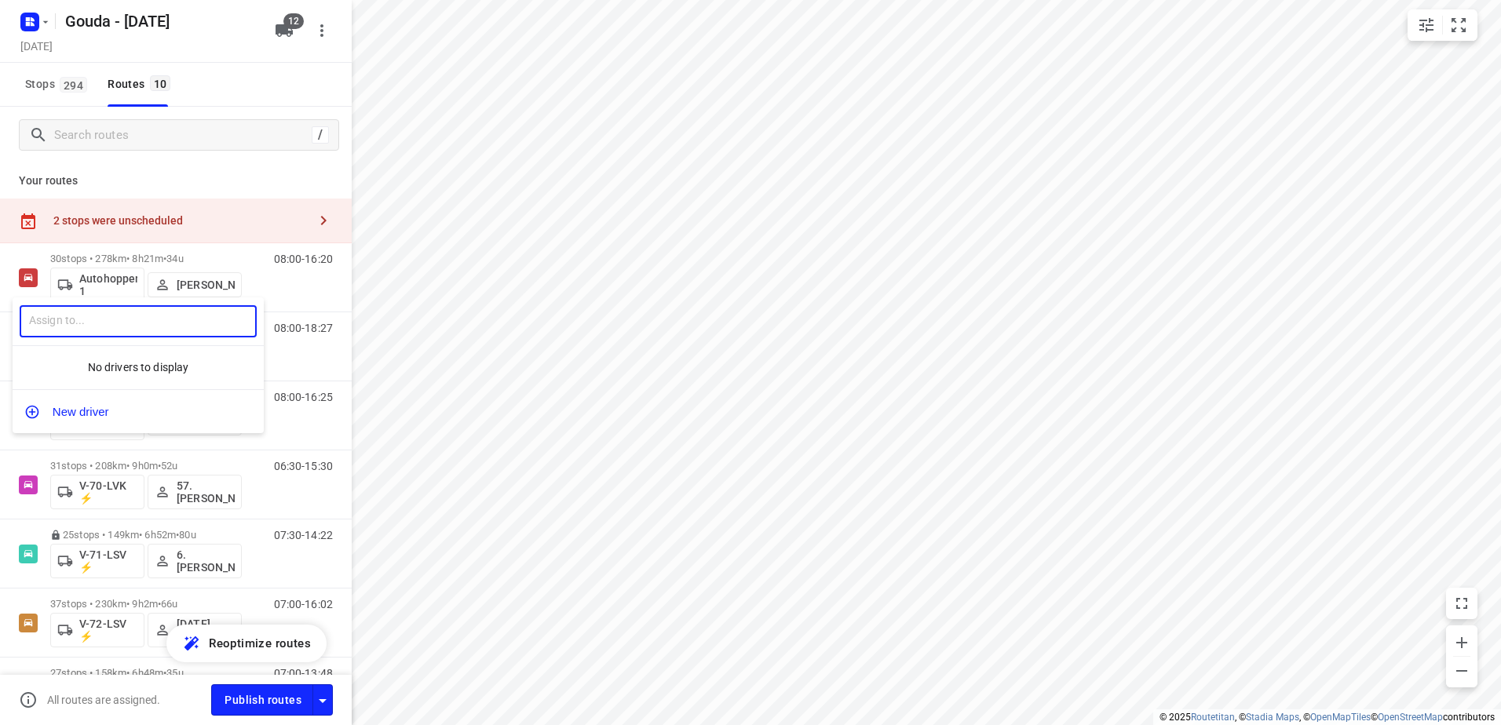
click at [707, 458] on div at bounding box center [750, 362] width 1501 height 725
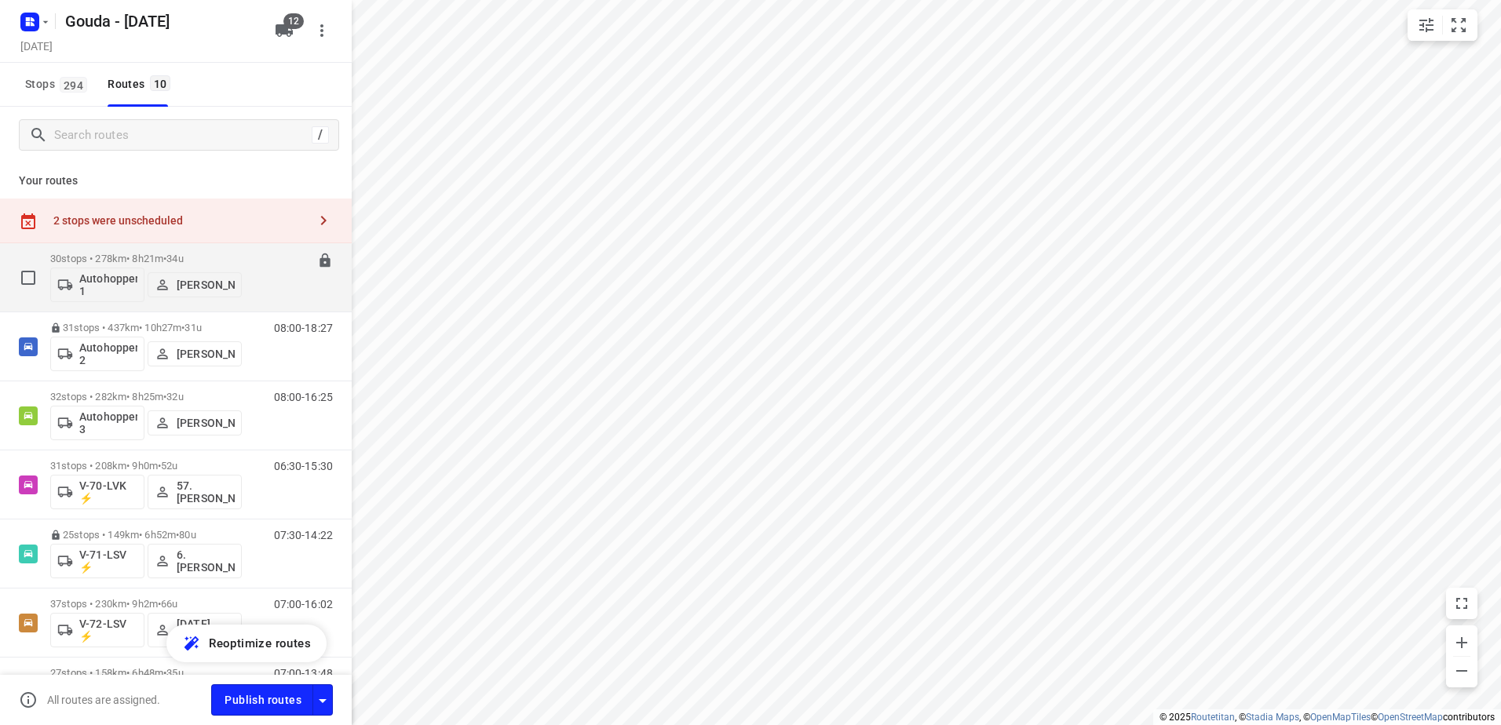
click at [209, 293] on button "Tim Reuten" at bounding box center [195, 284] width 94 height 25
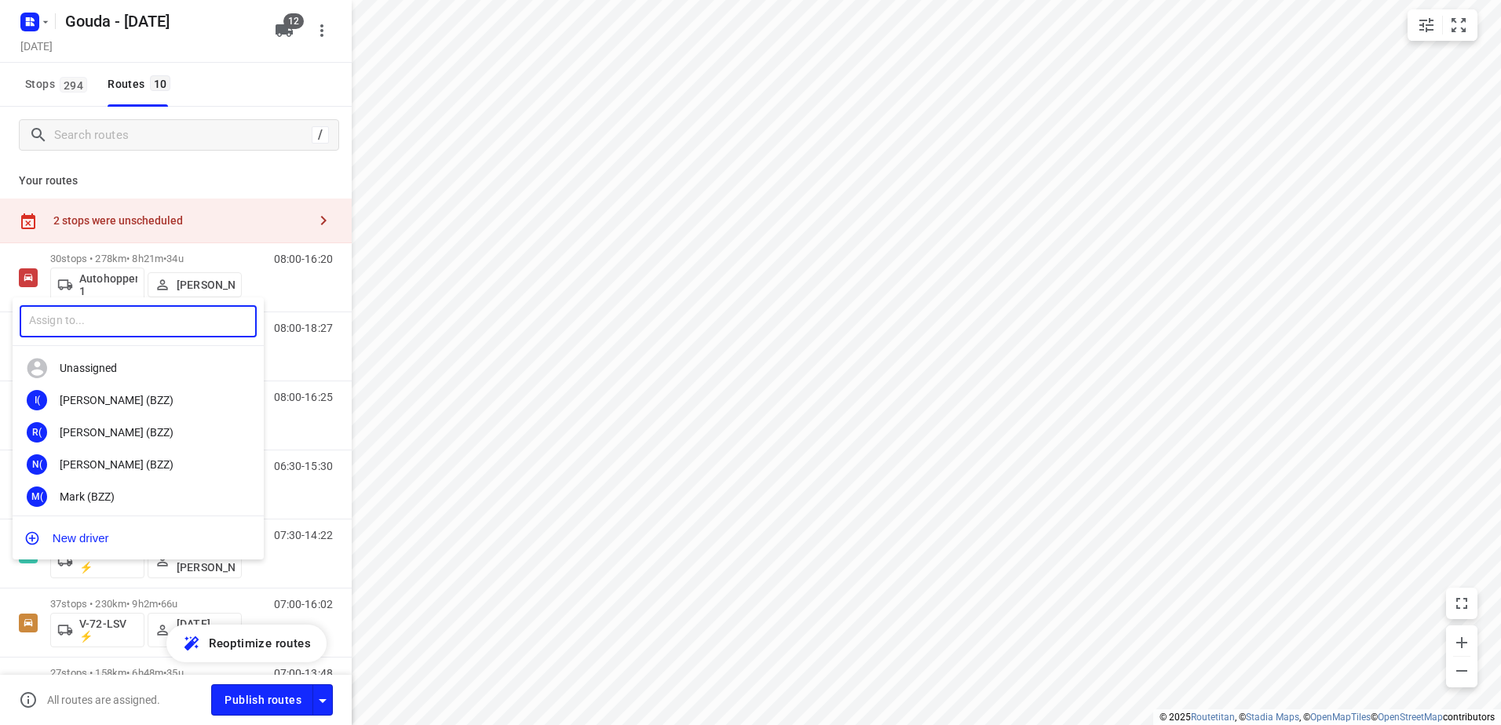
click at [68, 313] on input "text" at bounding box center [138, 321] width 237 height 32
type input "henk"
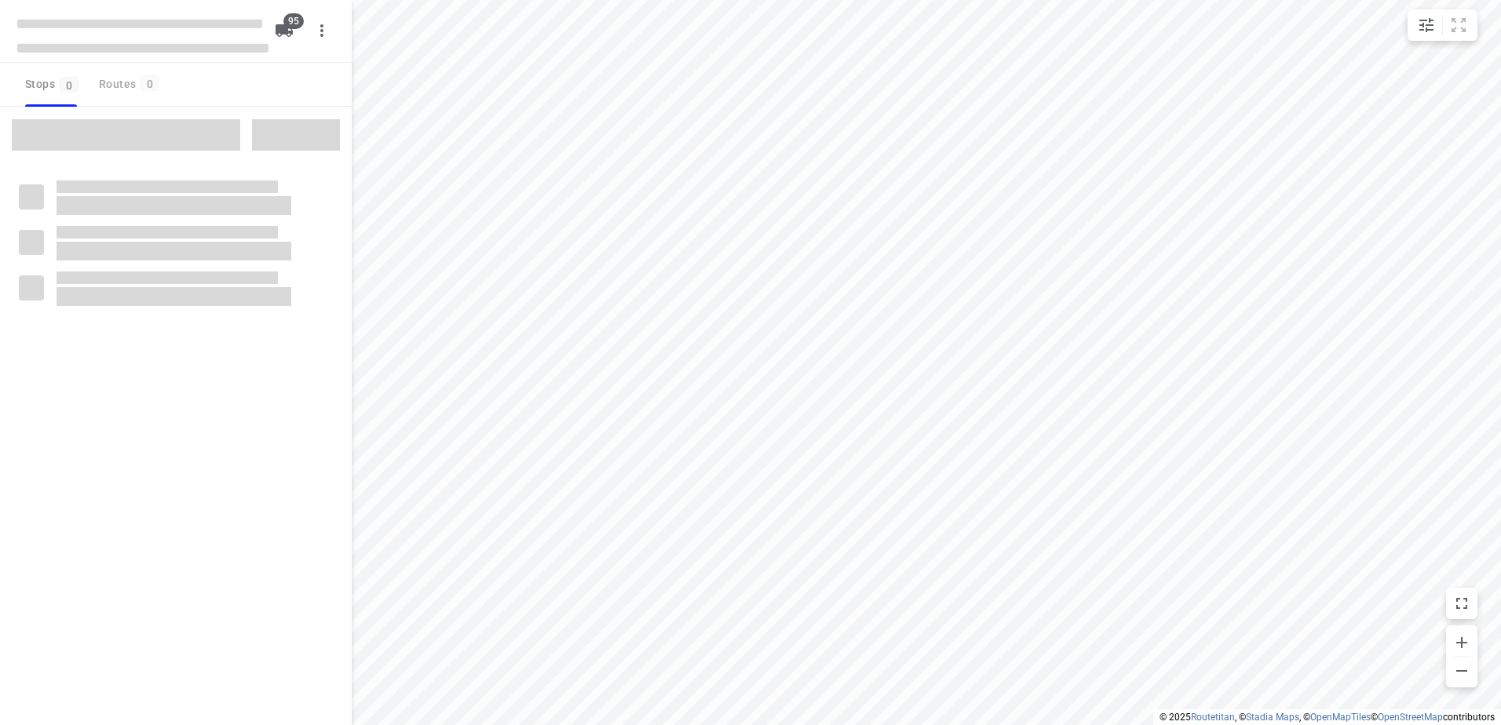
checkbox input "true"
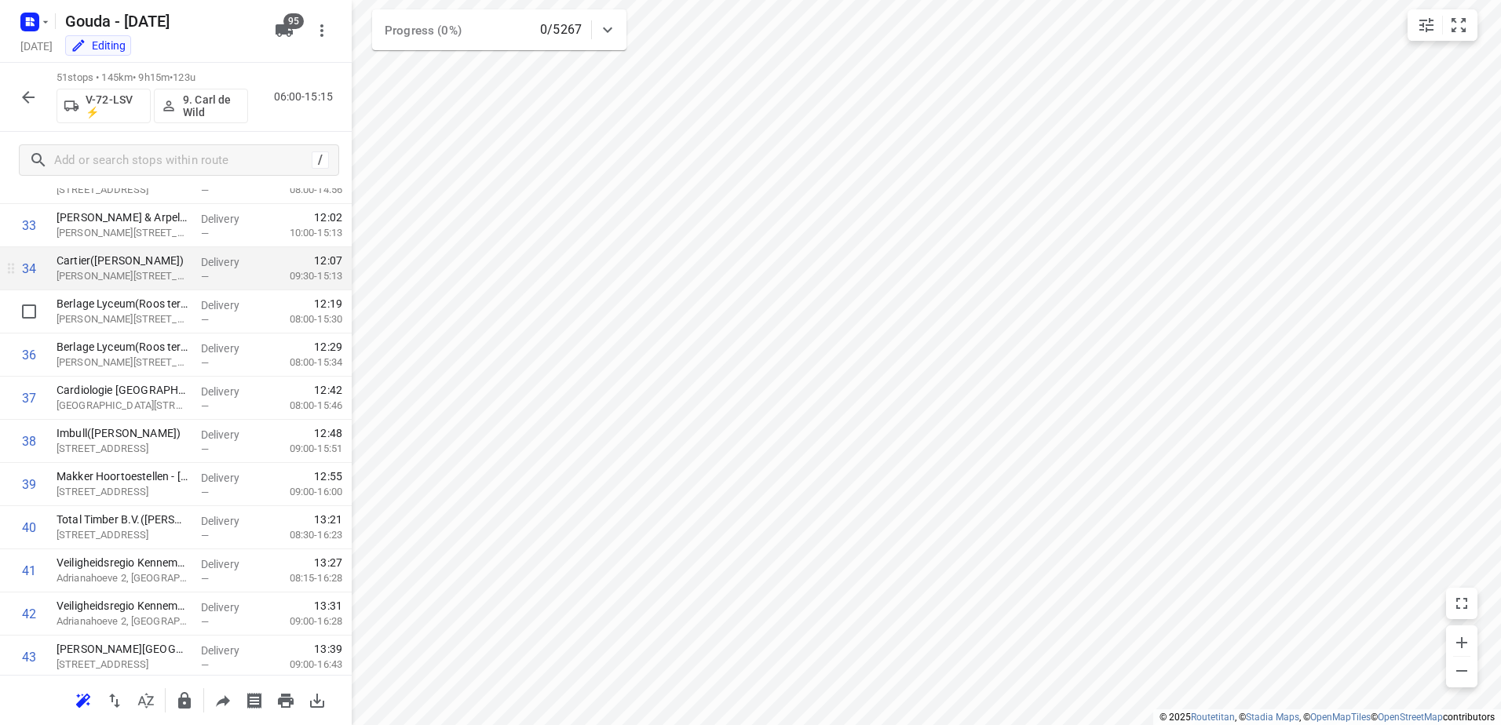
scroll to position [1366, 0]
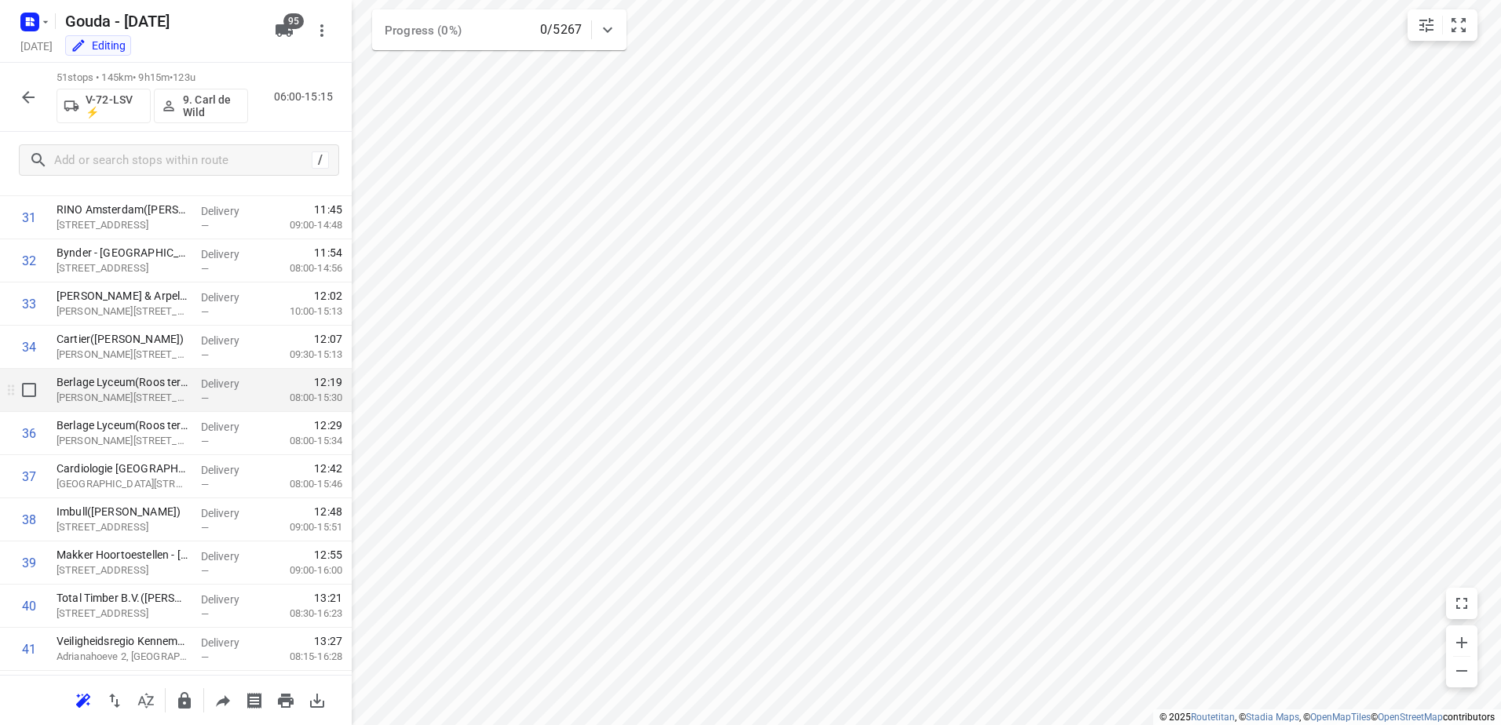
click at [208, 400] on div "—" at bounding box center [230, 399] width 58 height 12
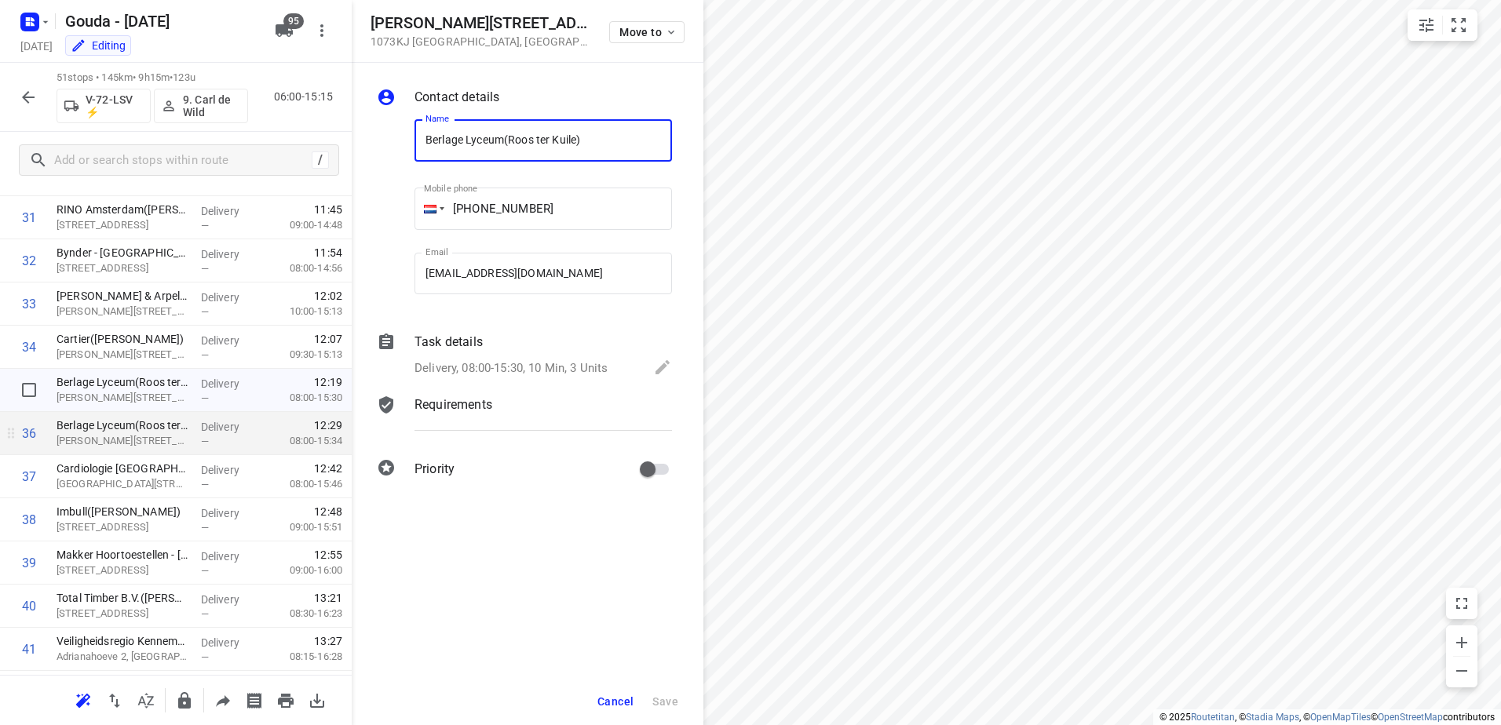
click at [201, 440] on span "—" at bounding box center [205, 442] width 8 height 12
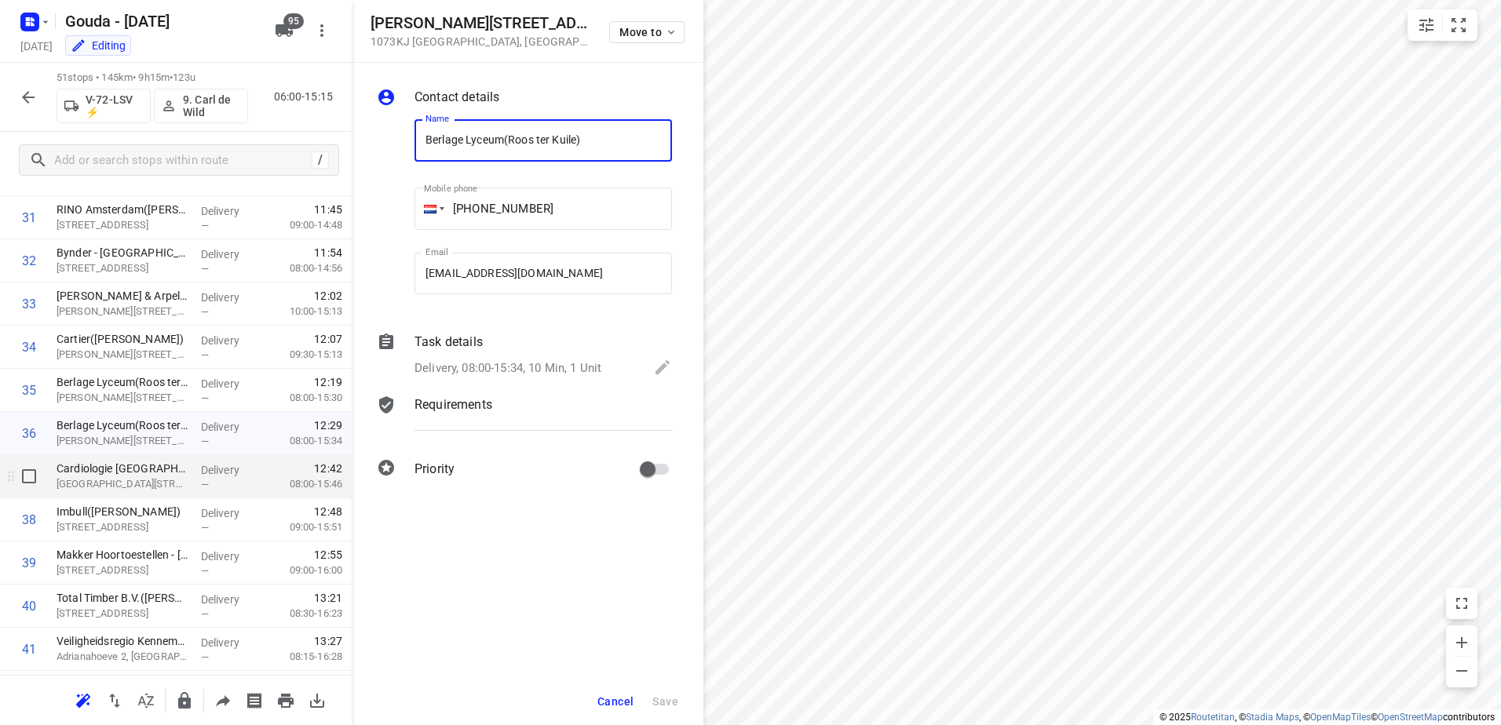
click at [201, 474] on p "Delivery" at bounding box center [230, 470] width 58 height 16
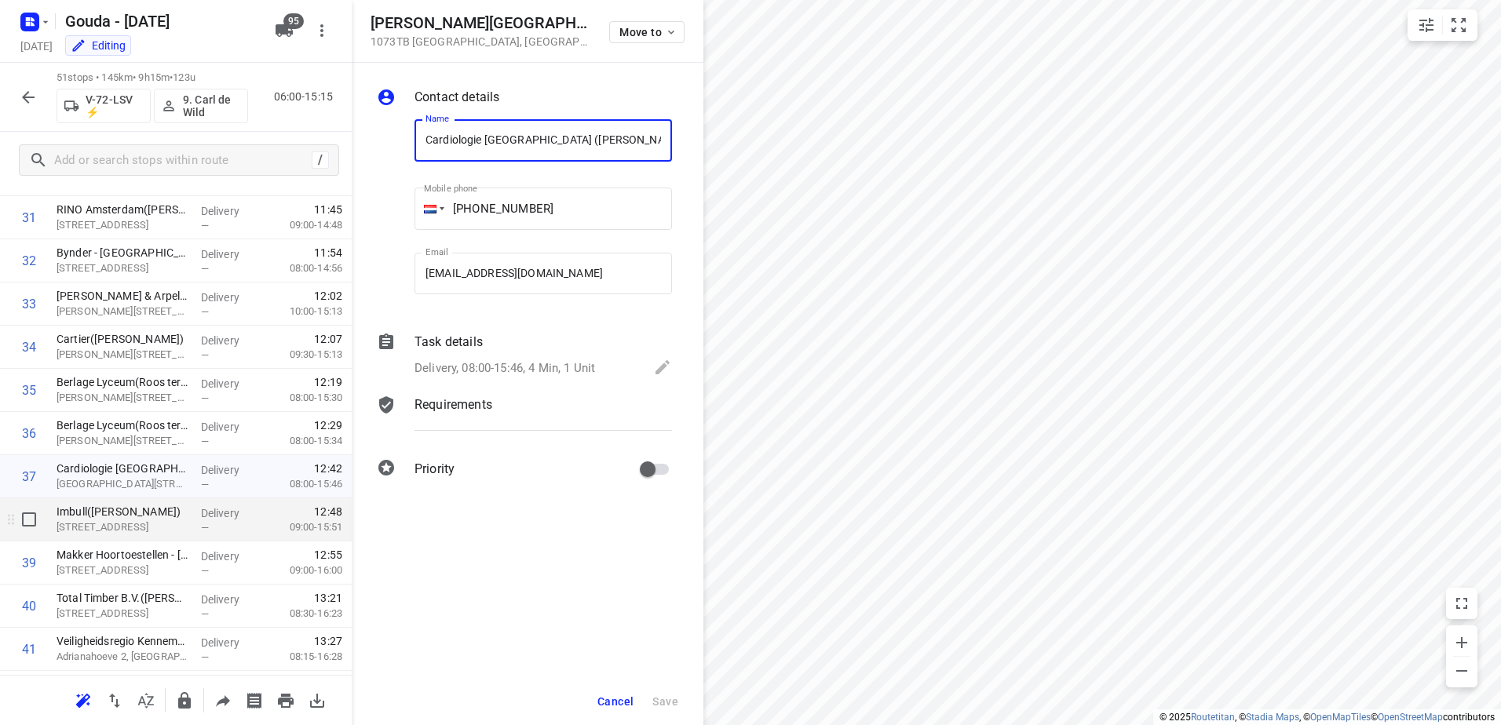
click at [195, 521] on div "Delivery —" at bounding box center [230, 520] width 71 height 43
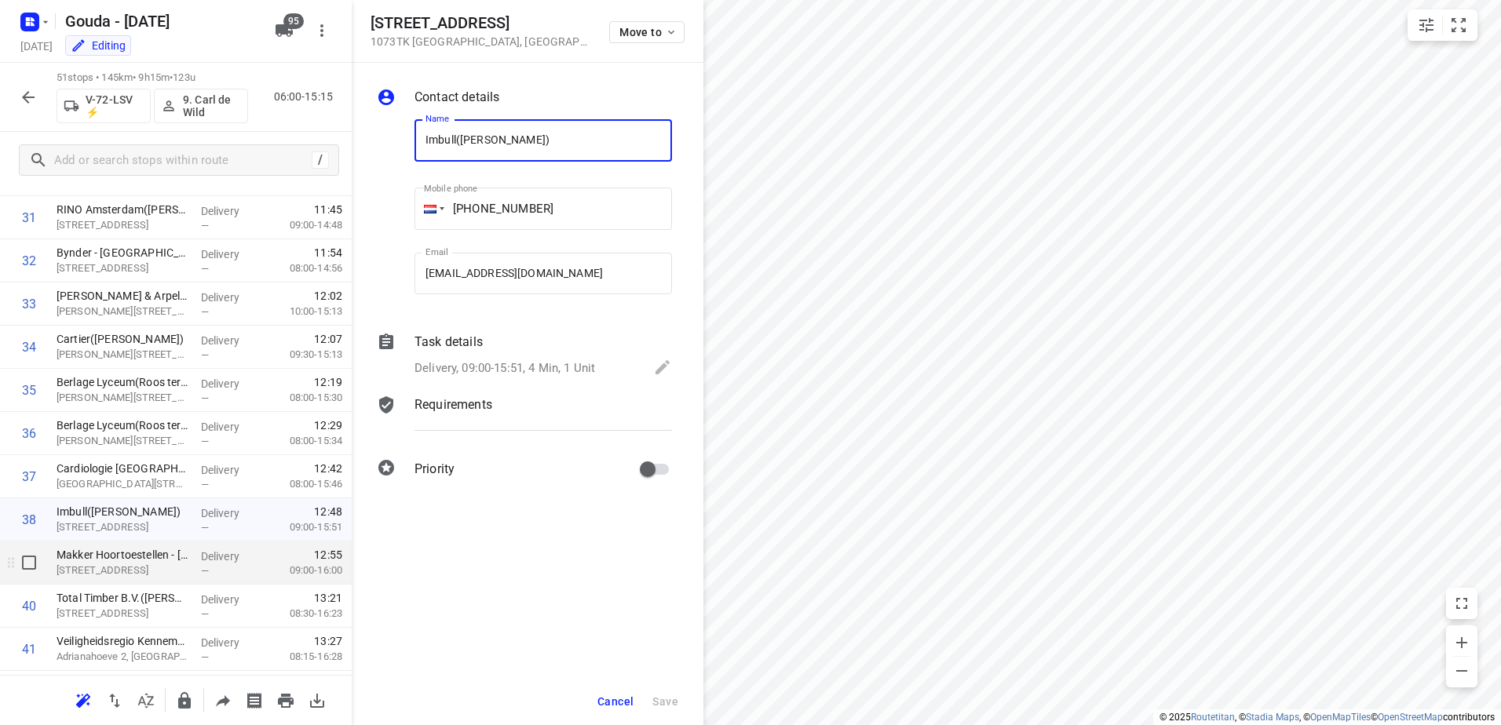
click at [185, 561] on div "Makker Hoortoestellen - Amsterdam(Guido Makker) Maasstraat 98, Amsterdam" at bounding box center [122, 563] width 144 height 43
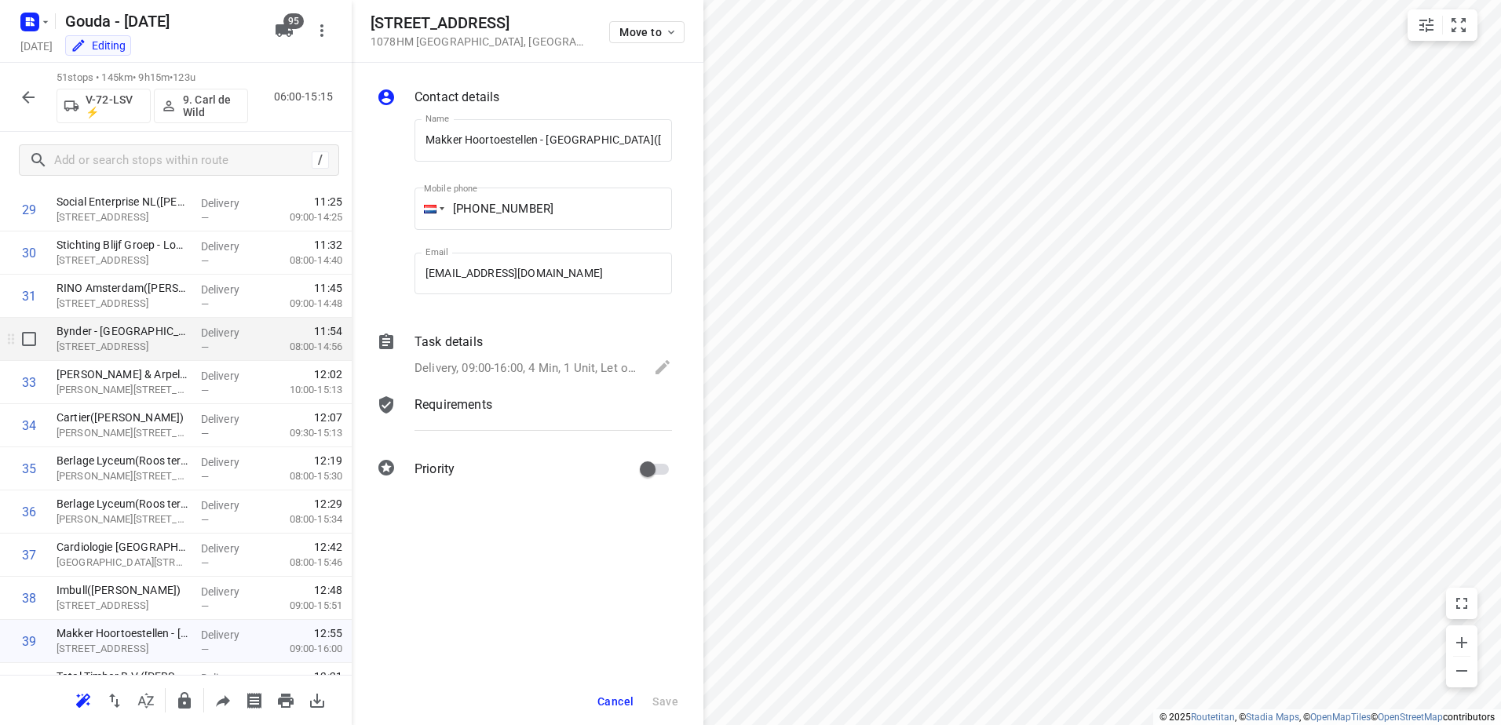
scroll to position [1209, 0]
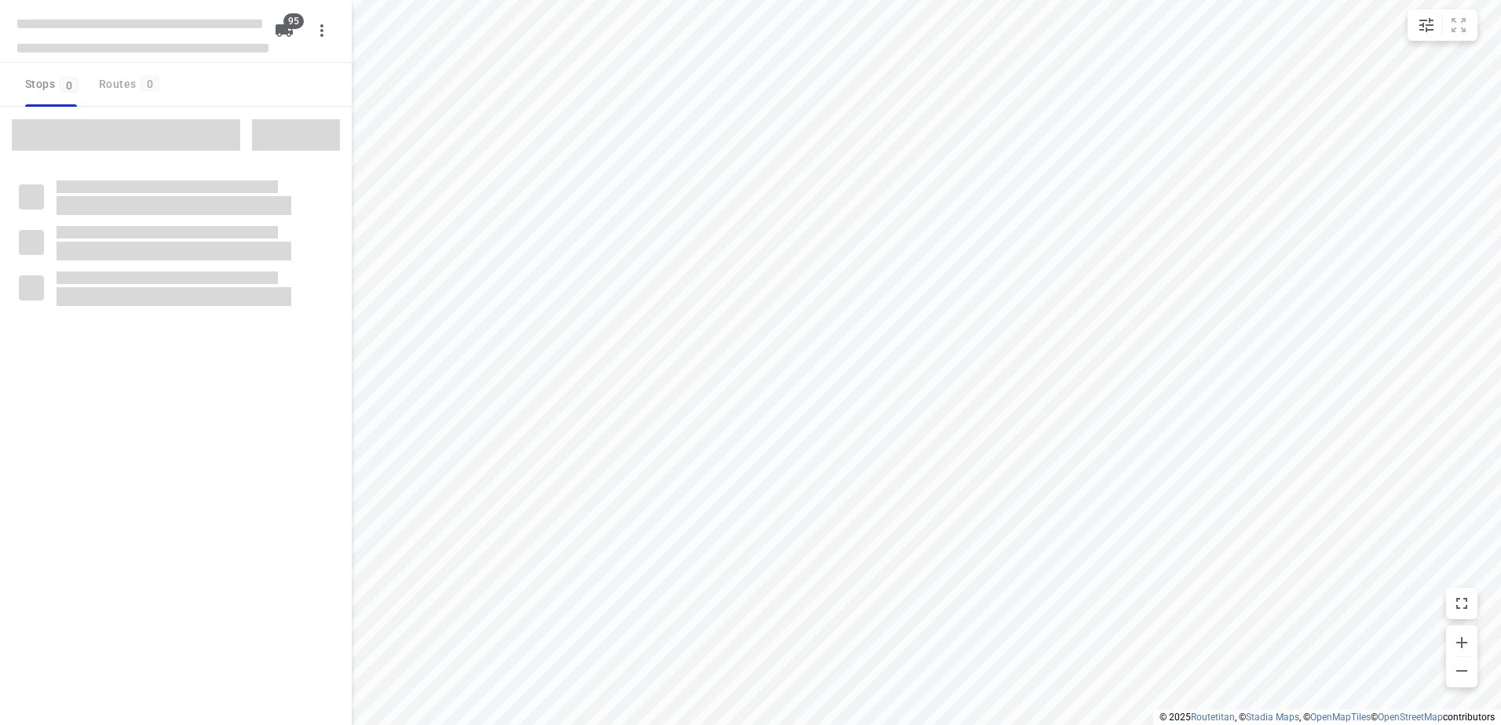
checkbox input "true"
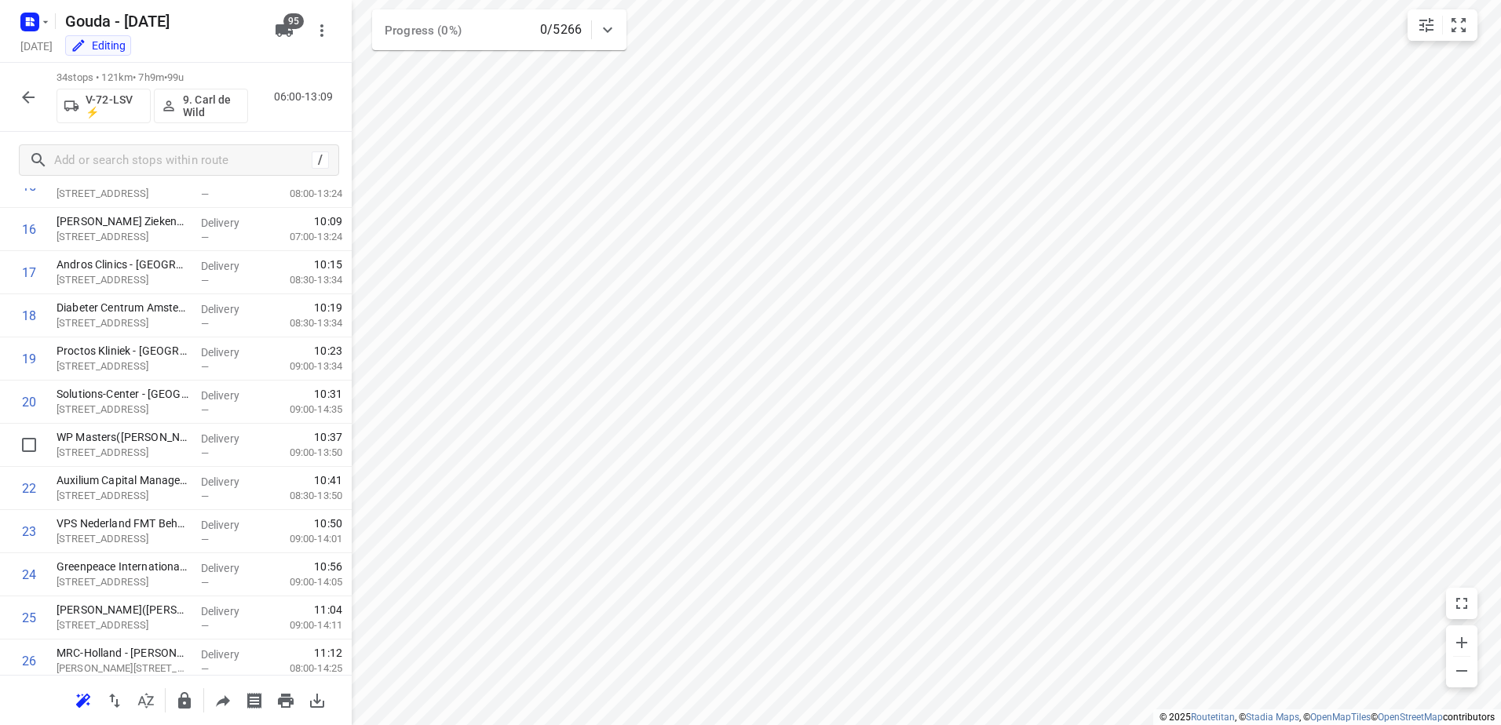
scroll to position [1103, 0]
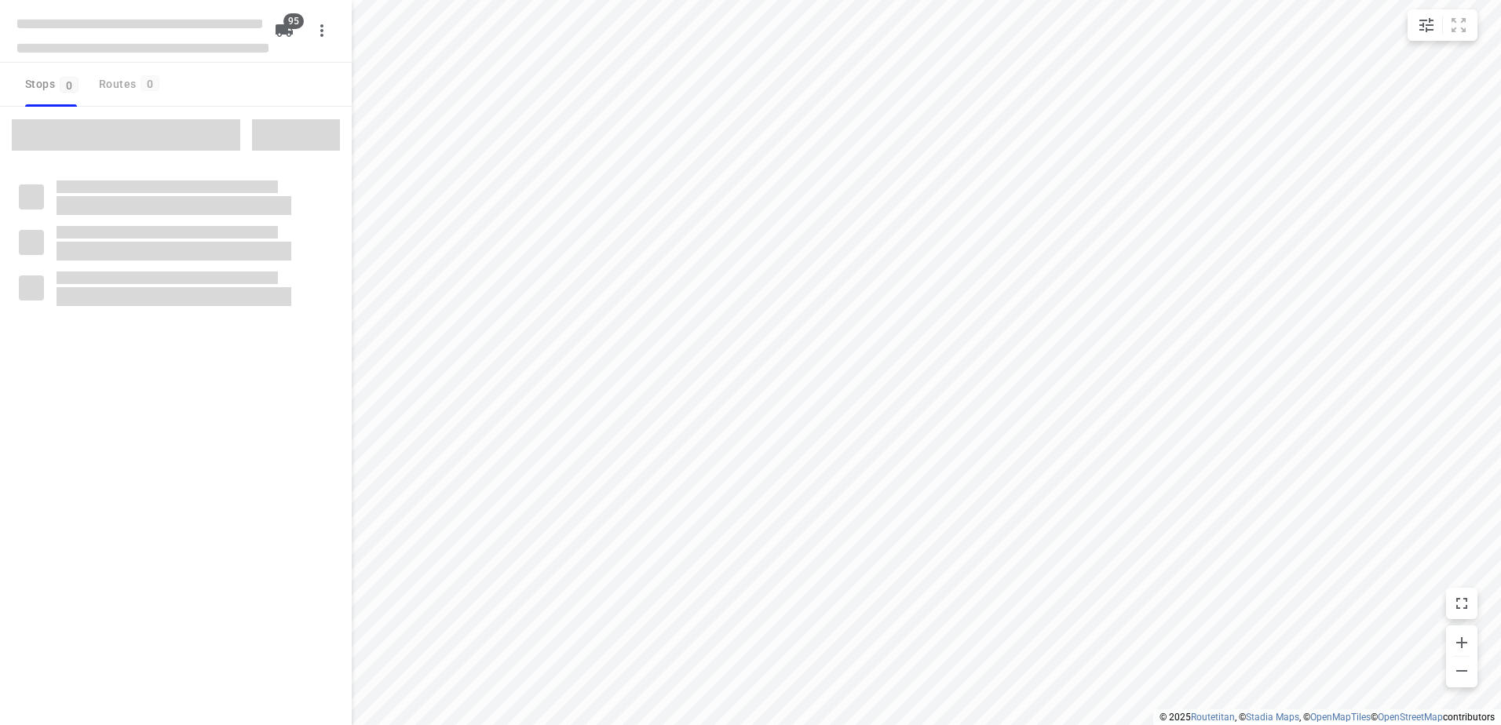
checkbox input "true"
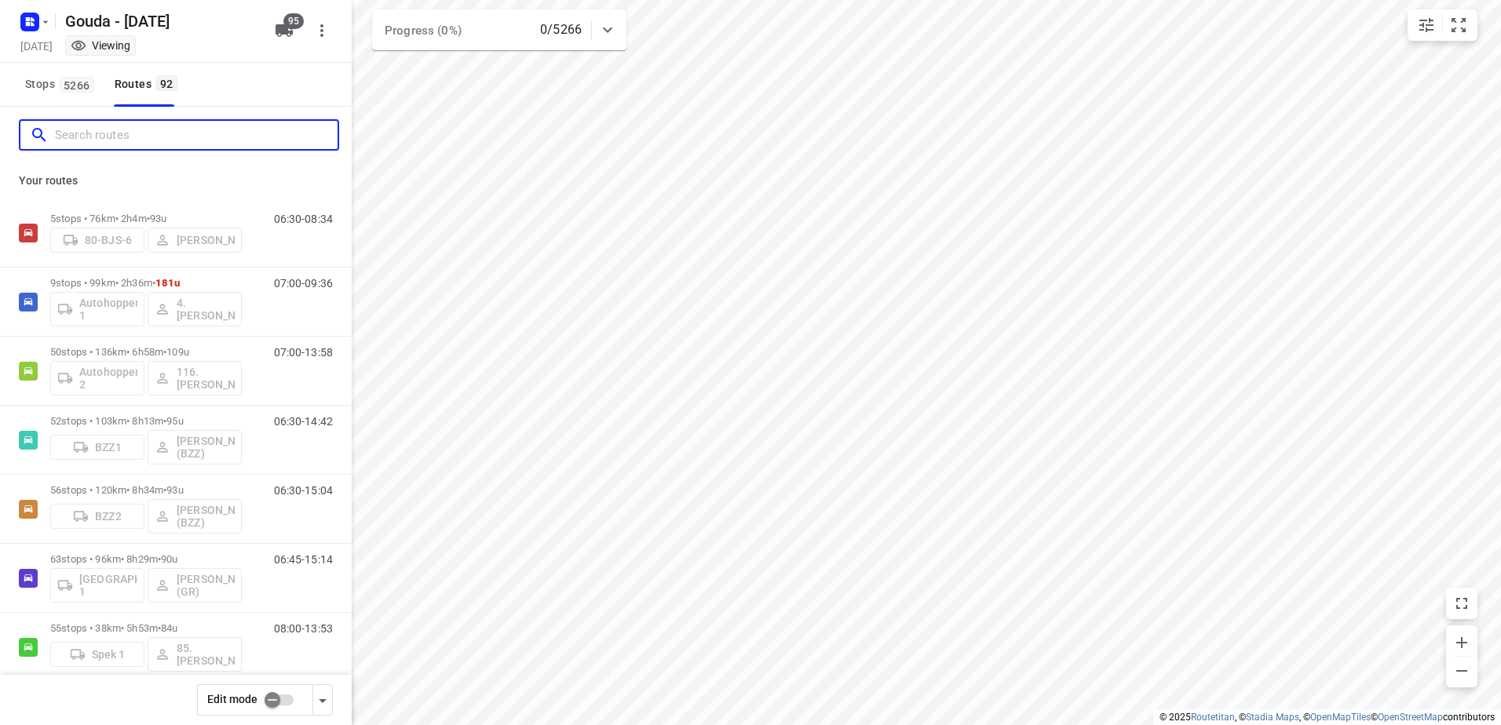
click at [170, 138] on input "Search routes" at bounding box center [196, 135] width 283 height 24
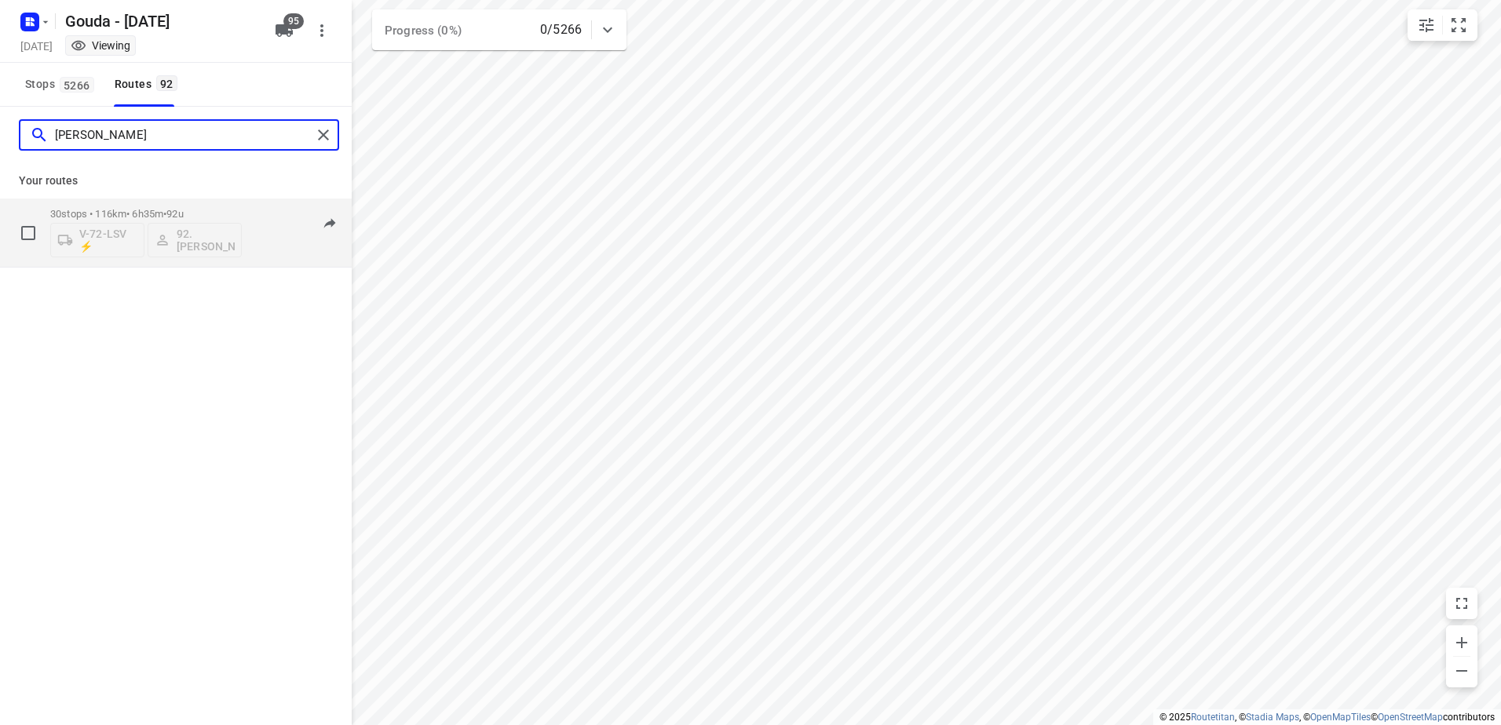
type input "[PERSON_NAME]"
click at [210, 214] on p "30 stops • 116km • 6h35m • 92u" at bounding box center [146, 214] width 192 height 12
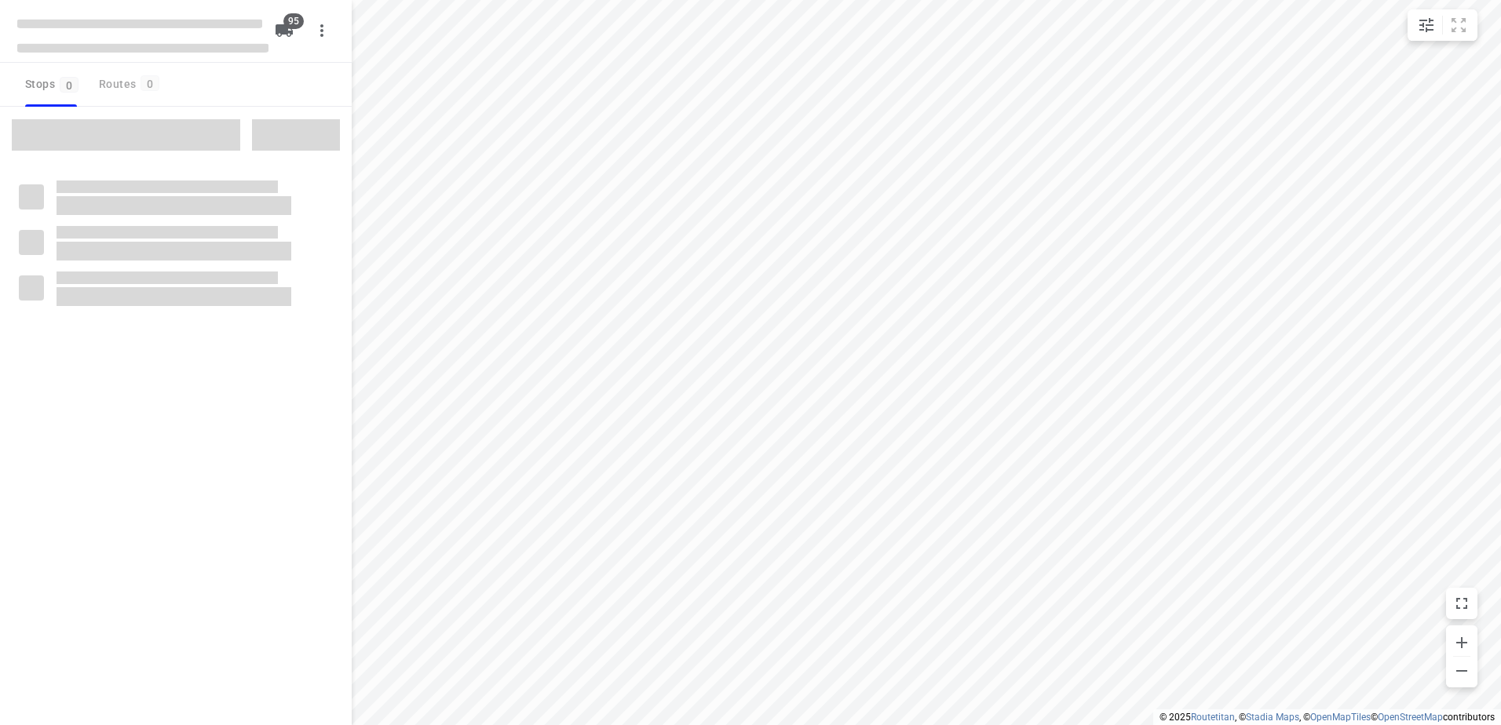
checkbox input "true"
